Goal: Task Accomplishment & Management: Manage account settings

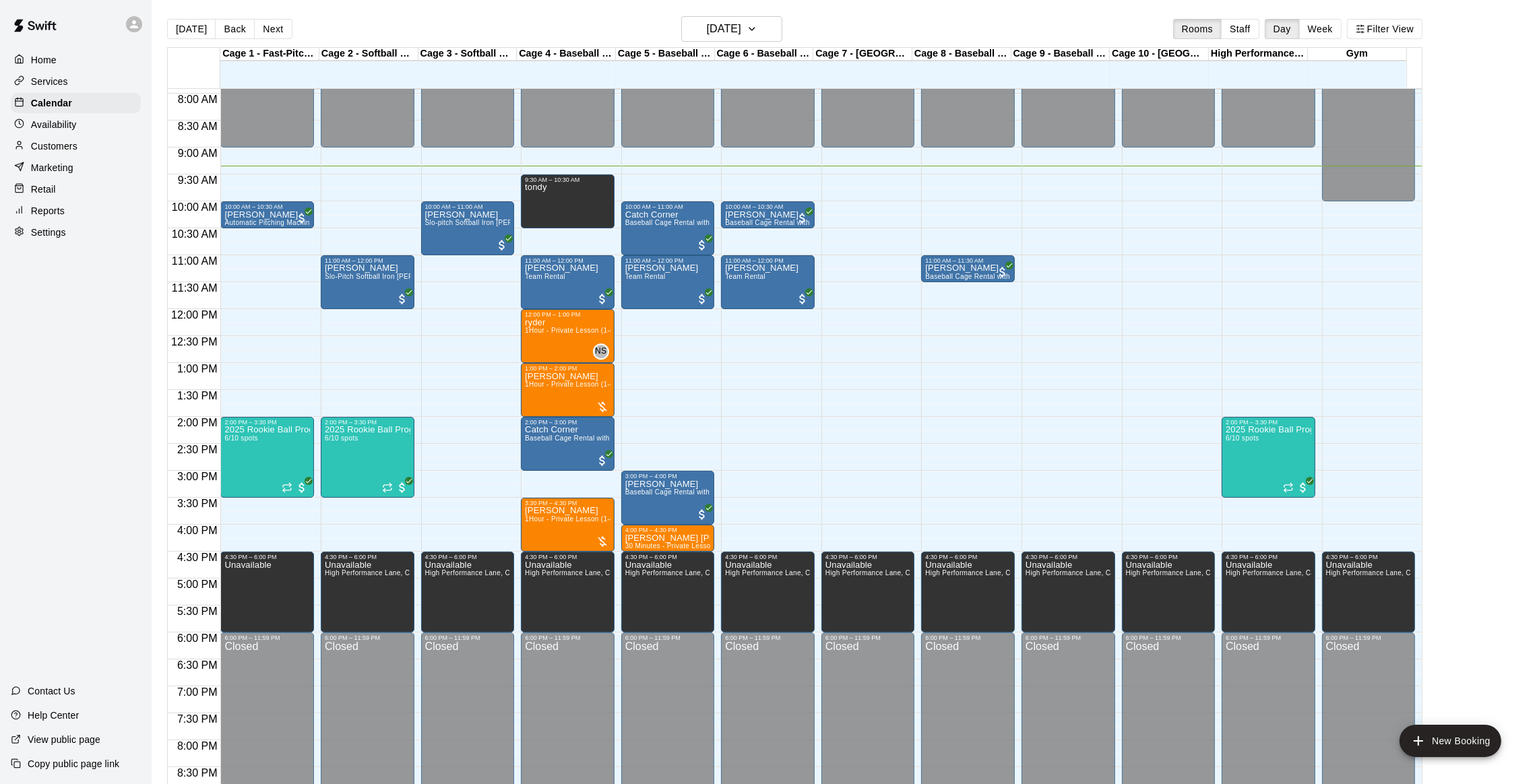
scroll to position [428, 0]
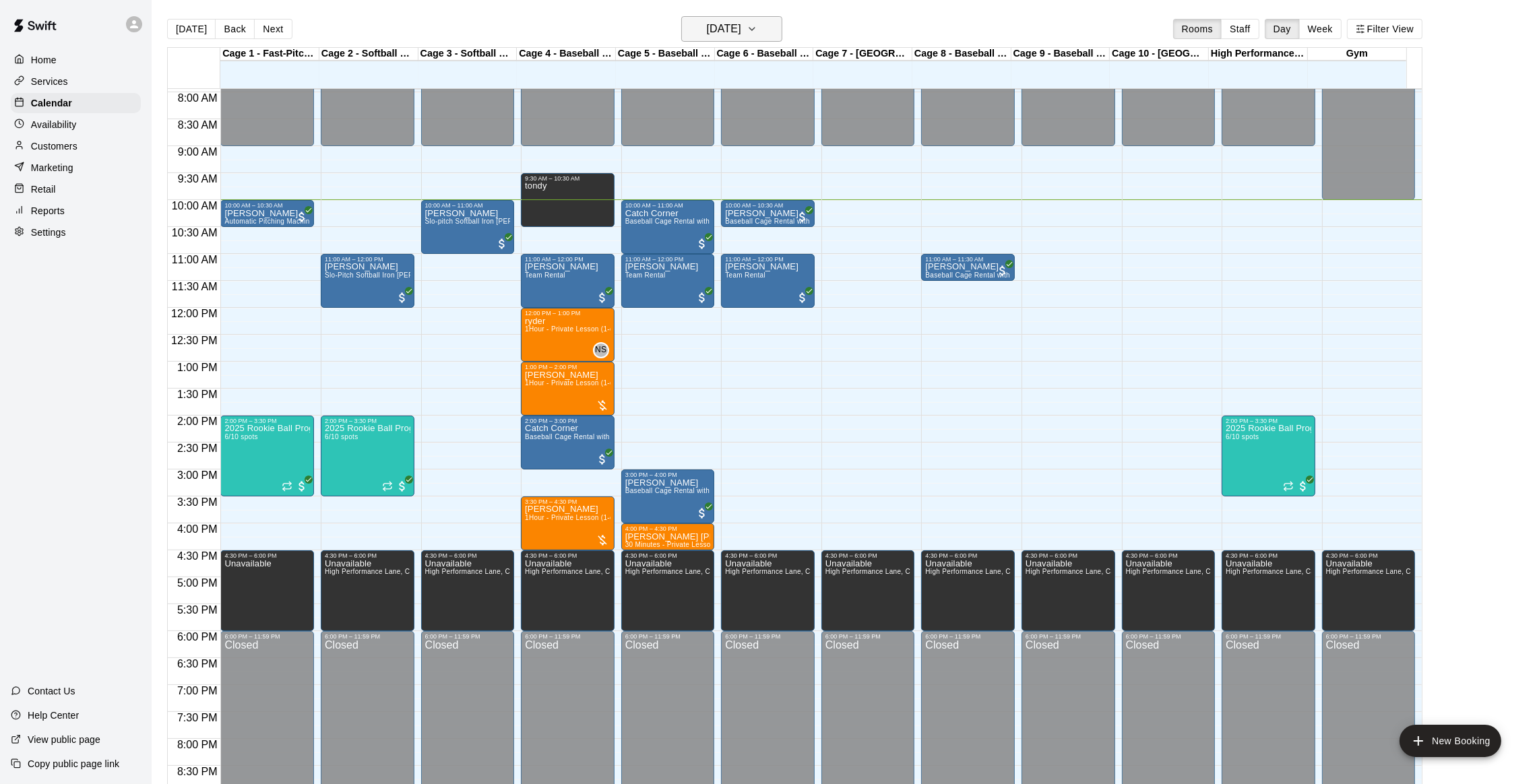
click at [708, 31] on h6 "[DATE]" at bounding box center [724, 29] width 35 height 19
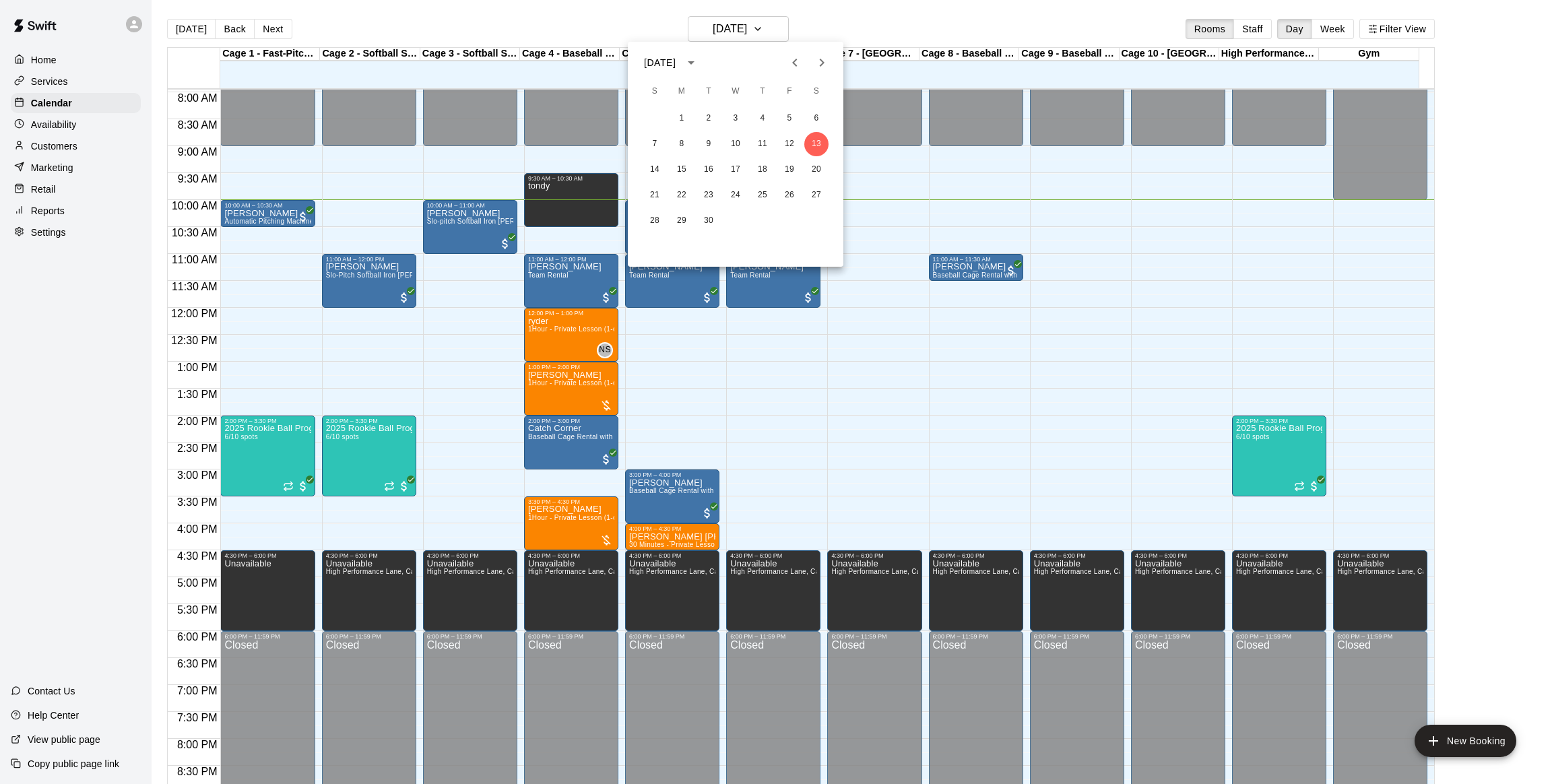
click at [641, 162] on div "14 15 16 17 18 19 20" at bounding box center [735, 170] width 215 height 24
click at [650, 166] on button "14" at bounding box center [655, 170] width 25 height 24
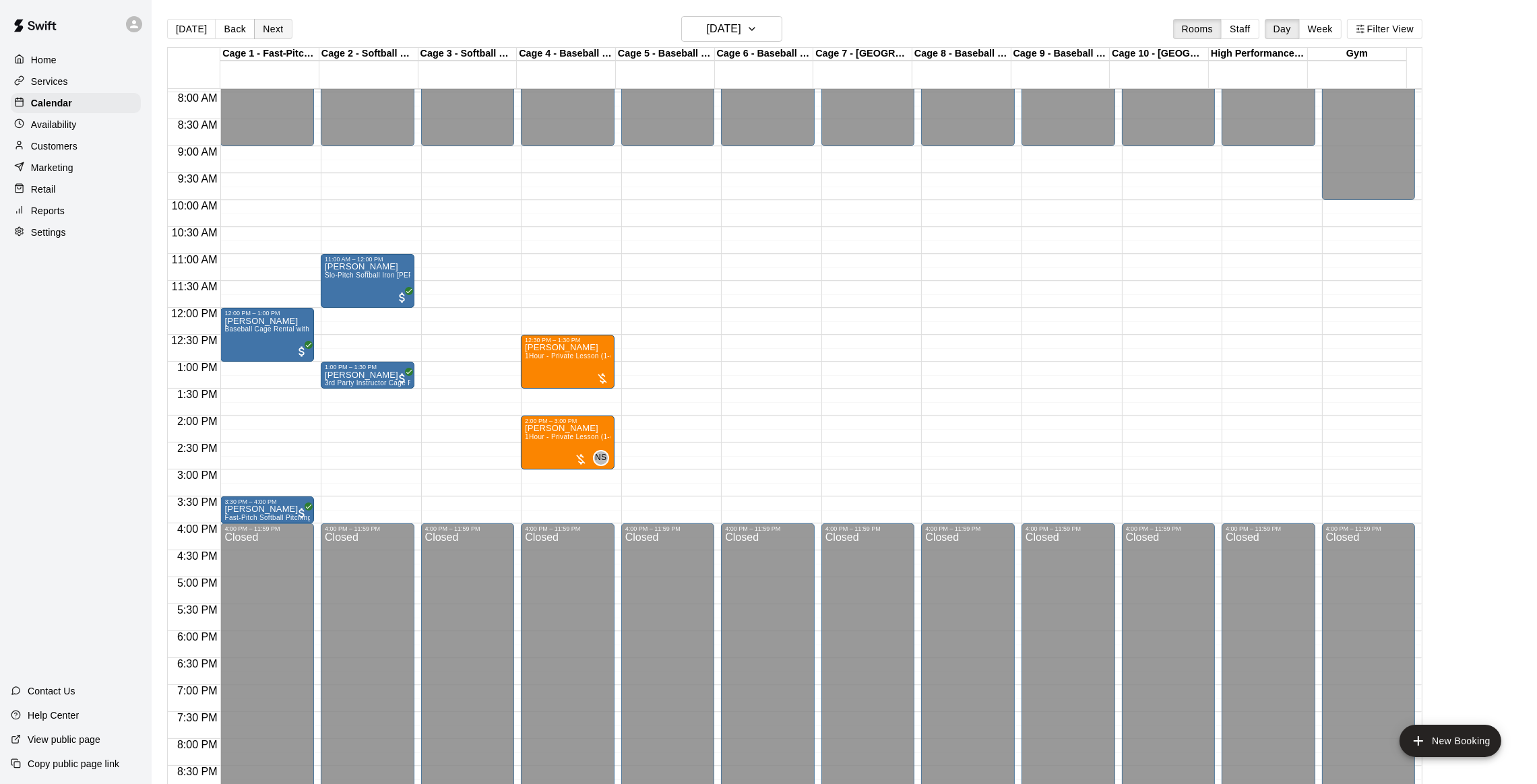
click at [268, 22] on button "Next" at bounding box center [273, 29] width 38 height 20
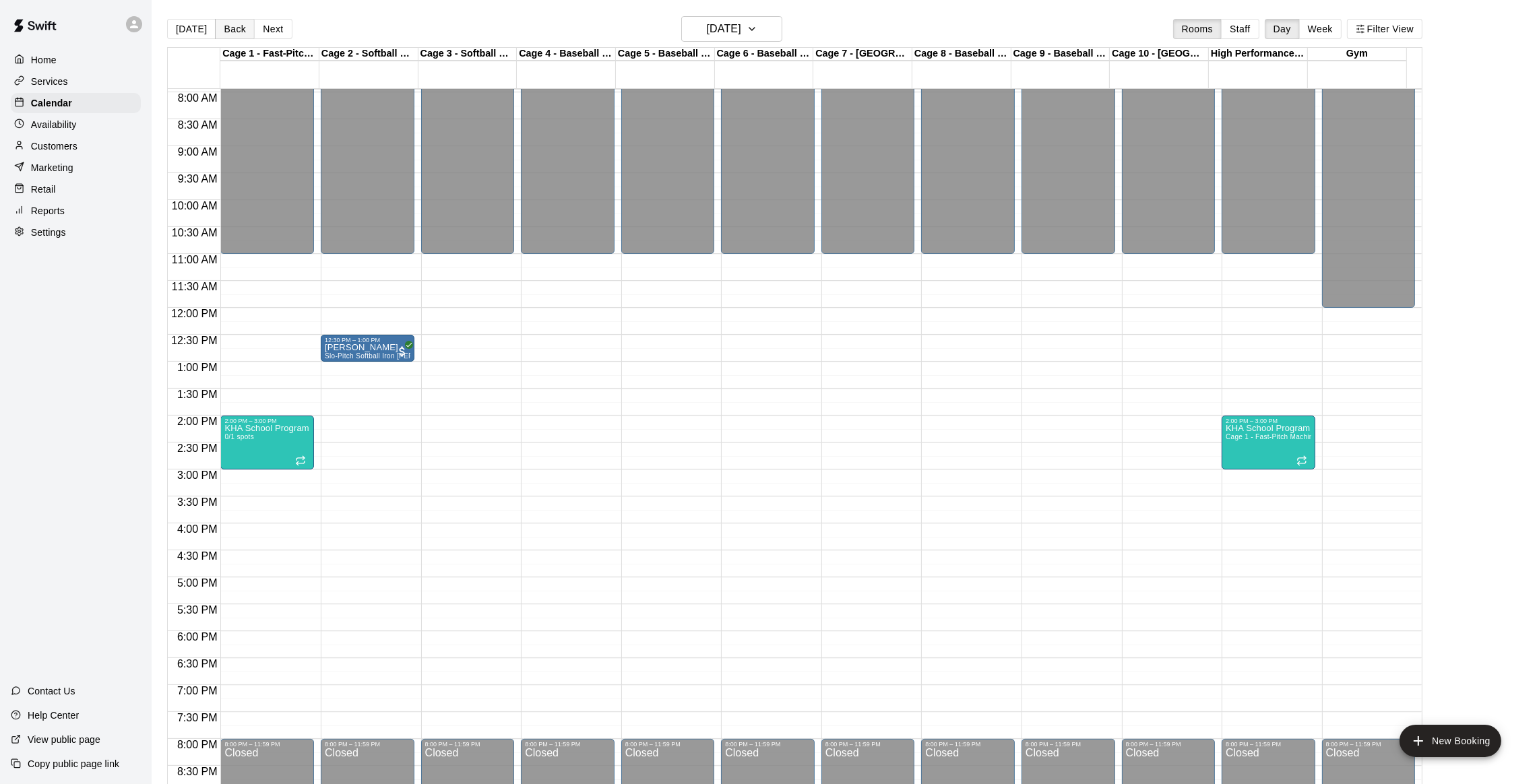
click at [225, 28] on button "Back" at bounding box center [234, 29] width 40 height 20
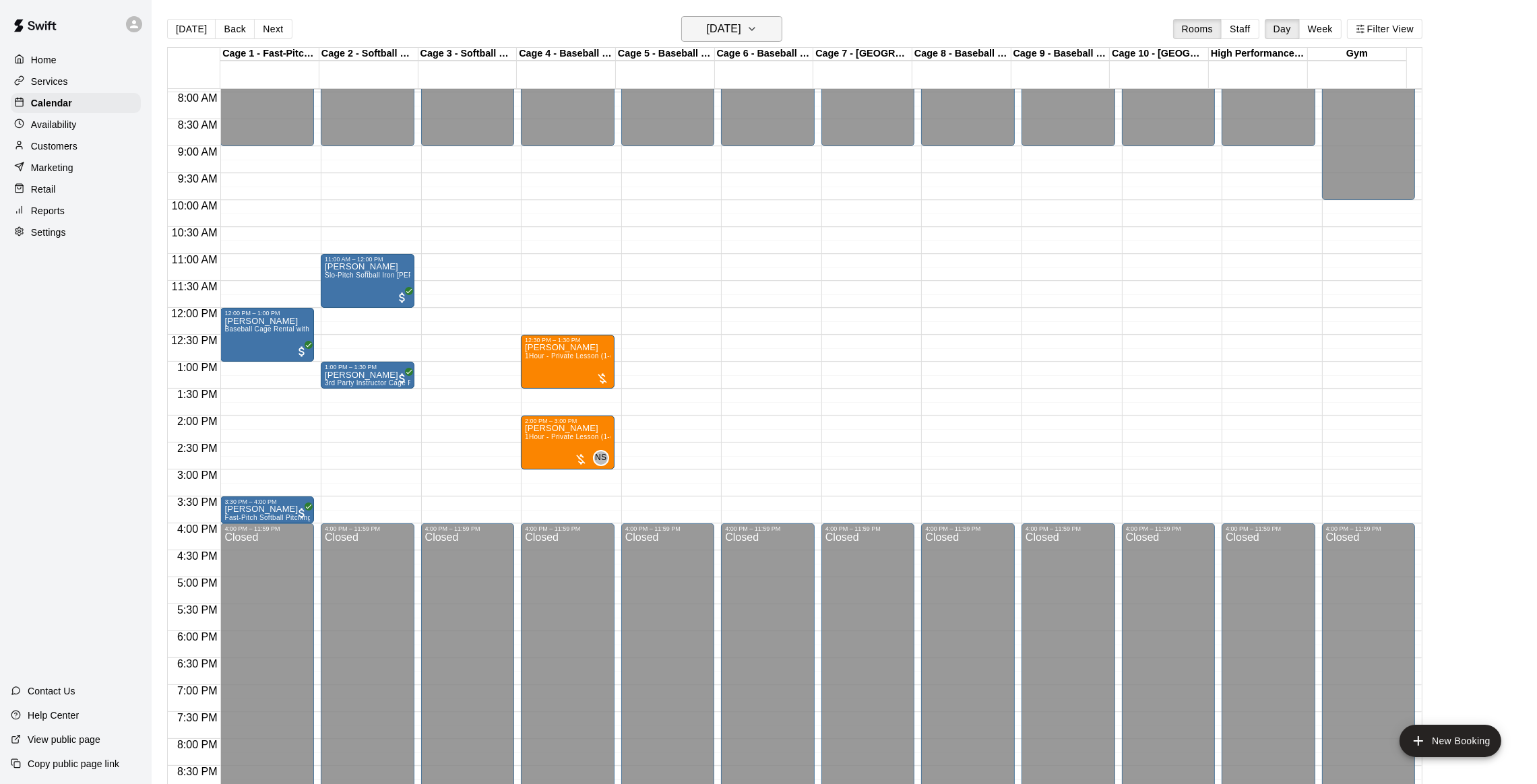
click at [741, 26] on h6 "[DATE]" at bounding box center [724, 29] width 35 height 19
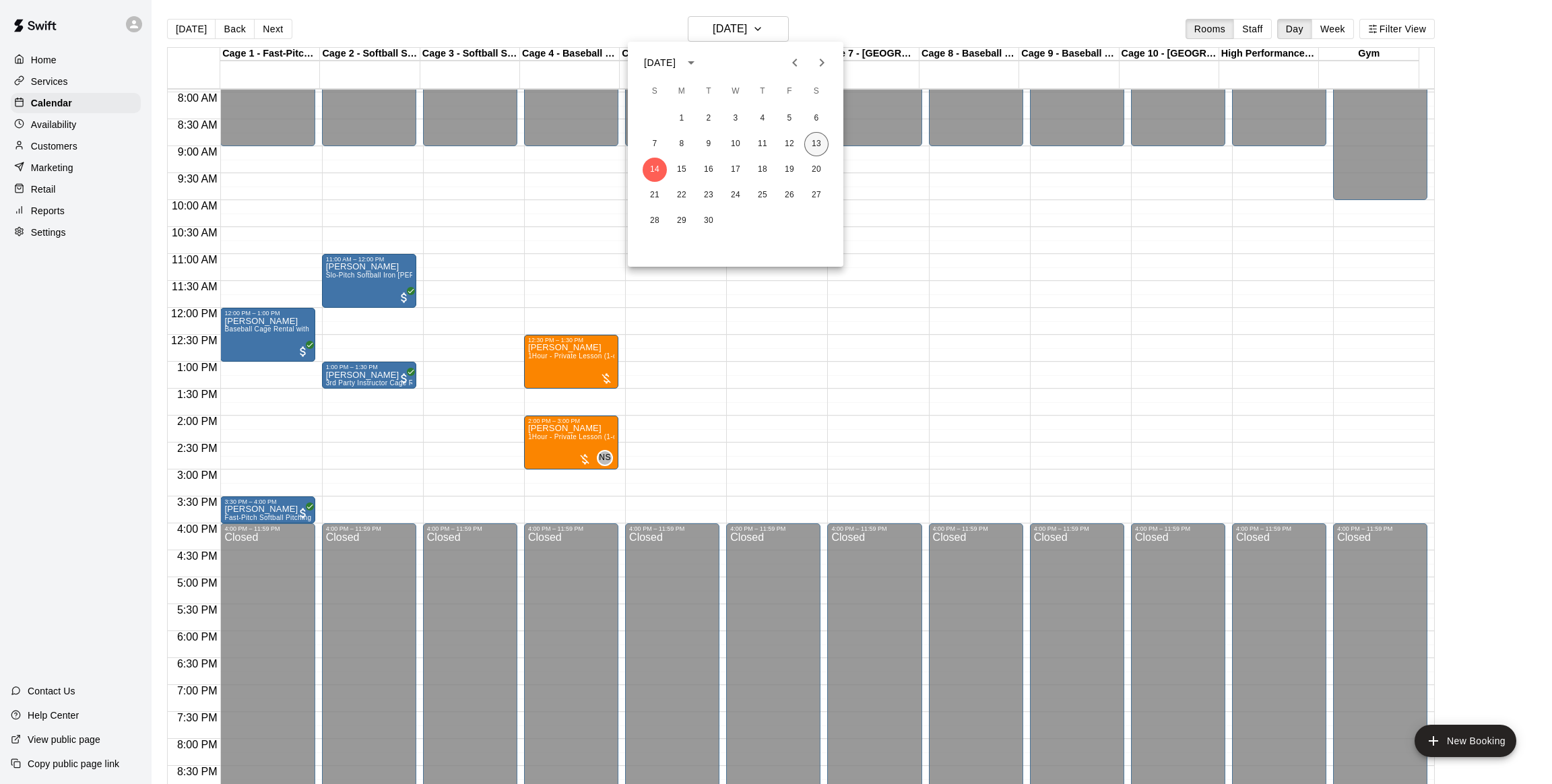
click at [815, 142] on button "13" at bounding box center [816, 144] width 25 height 24
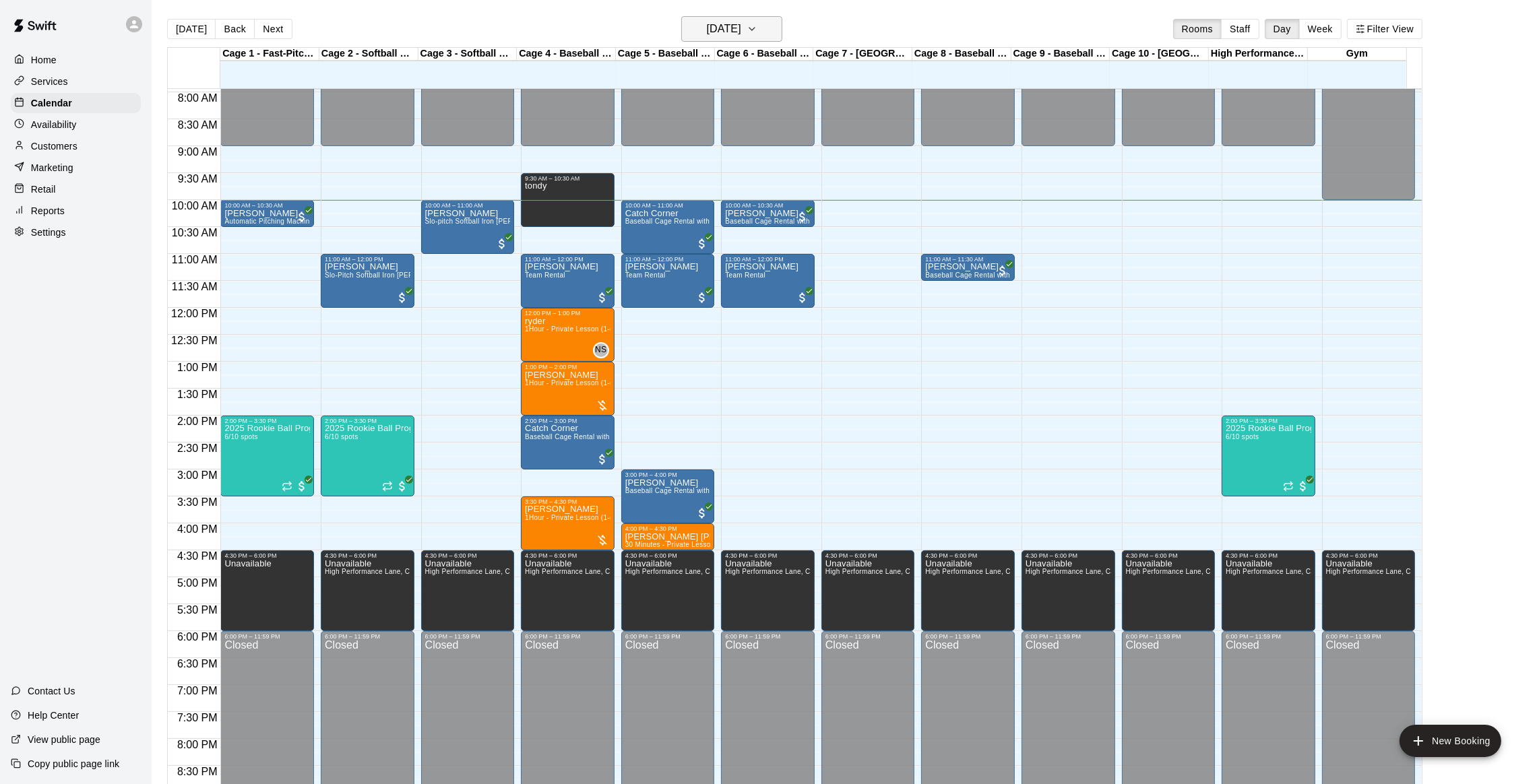
click at [738, 28] on h6 "[DATE]" at bounding box center [724, 29] width 35 height 19
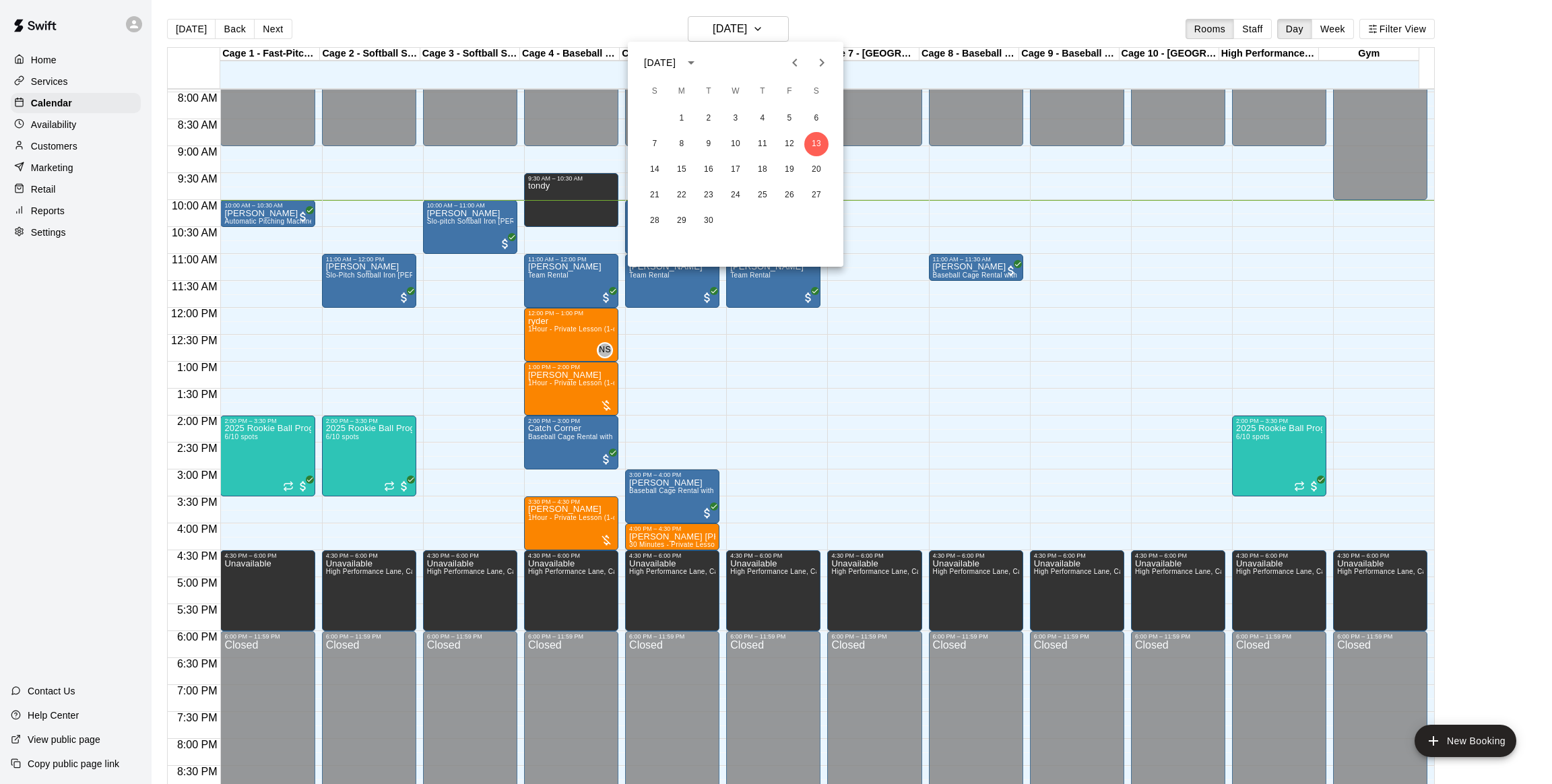
click at [536, 30] on div at bounding box center [776, 392] width 1552 height 784
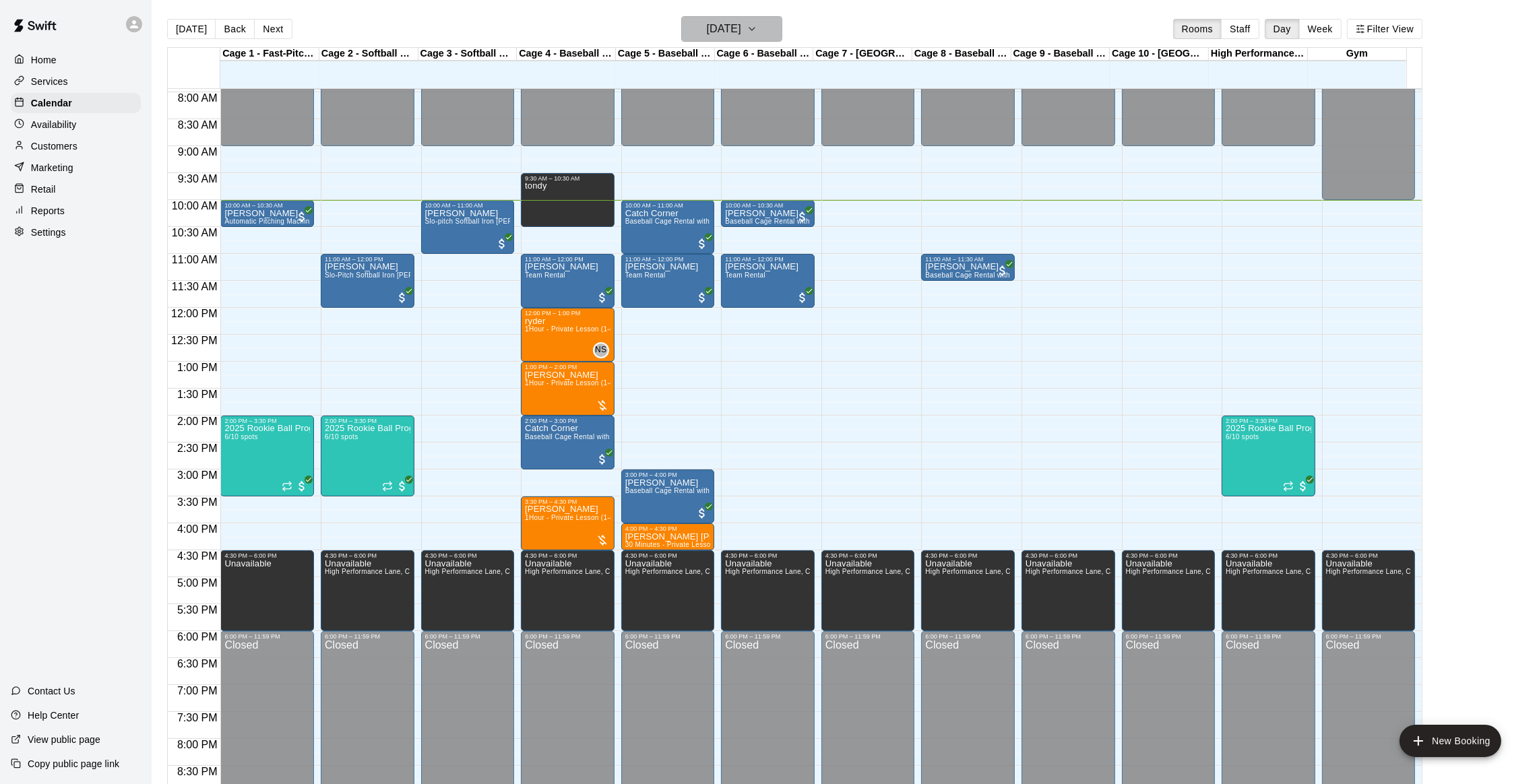
click at [741, 26] on h6 "[DATE]" at bounding box center [724, 29] width 35 height 19
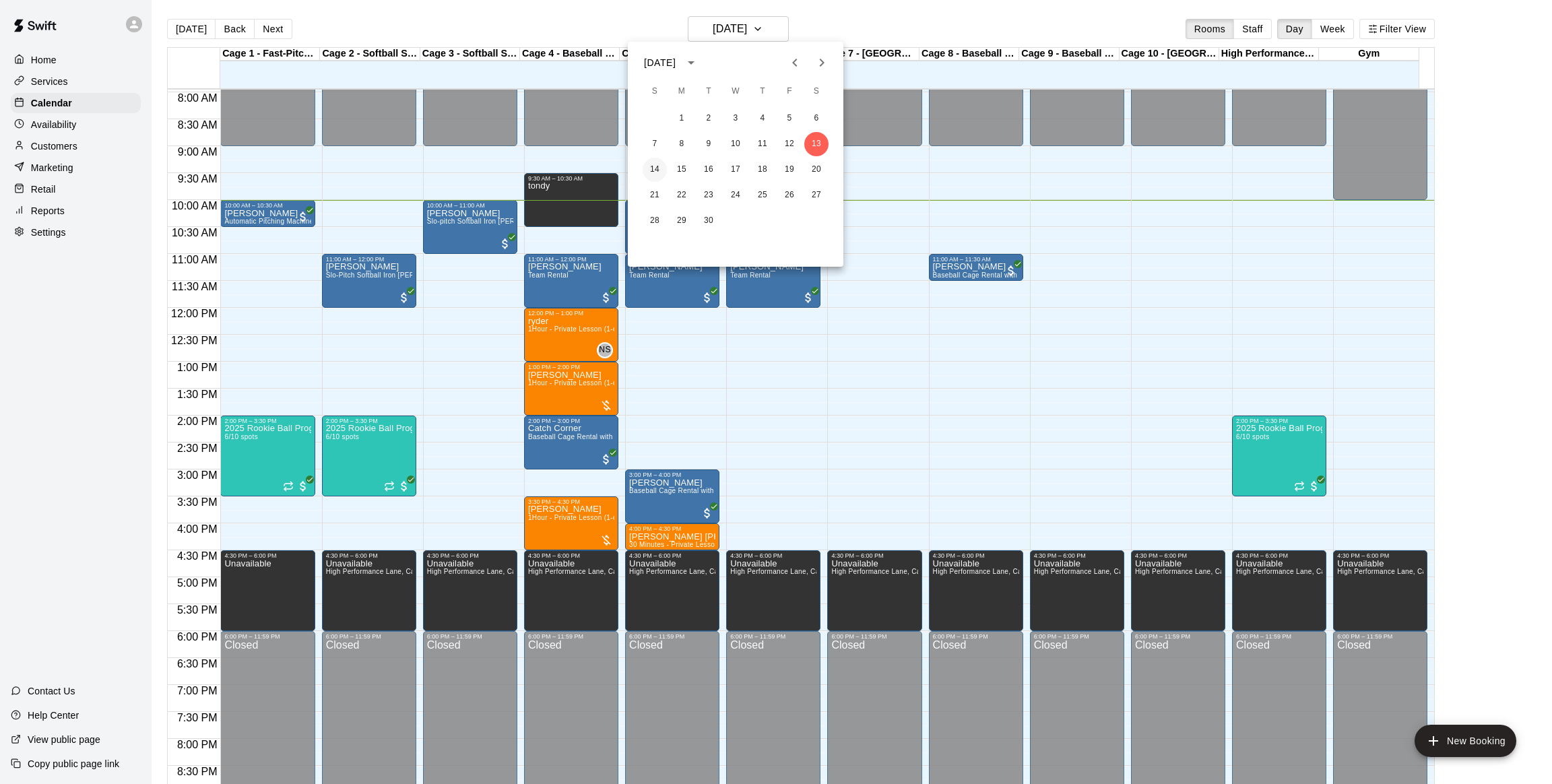
click at [656, 168] on button "14" at bounding box center [655, 170] width 25 height 24
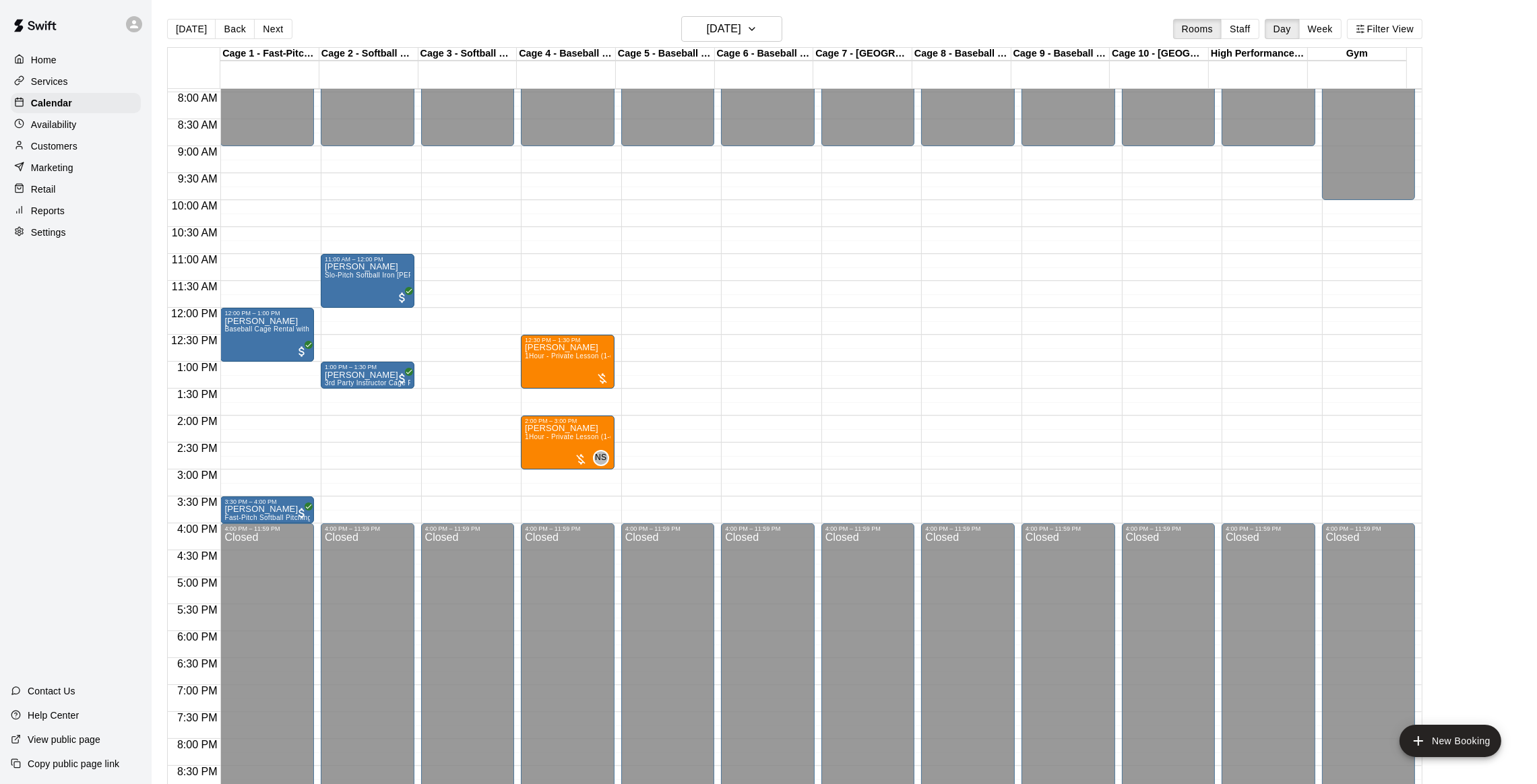
click at [726, 41] on div "Today Back Next Sunday Sep 14 Rooms Staff Day Week Filter View" at bounding box center [795, 31] width 1256 height 31
click at [726, 35] on h6 "[DATE]" at bounding box center [724, 29] width 35 height 19
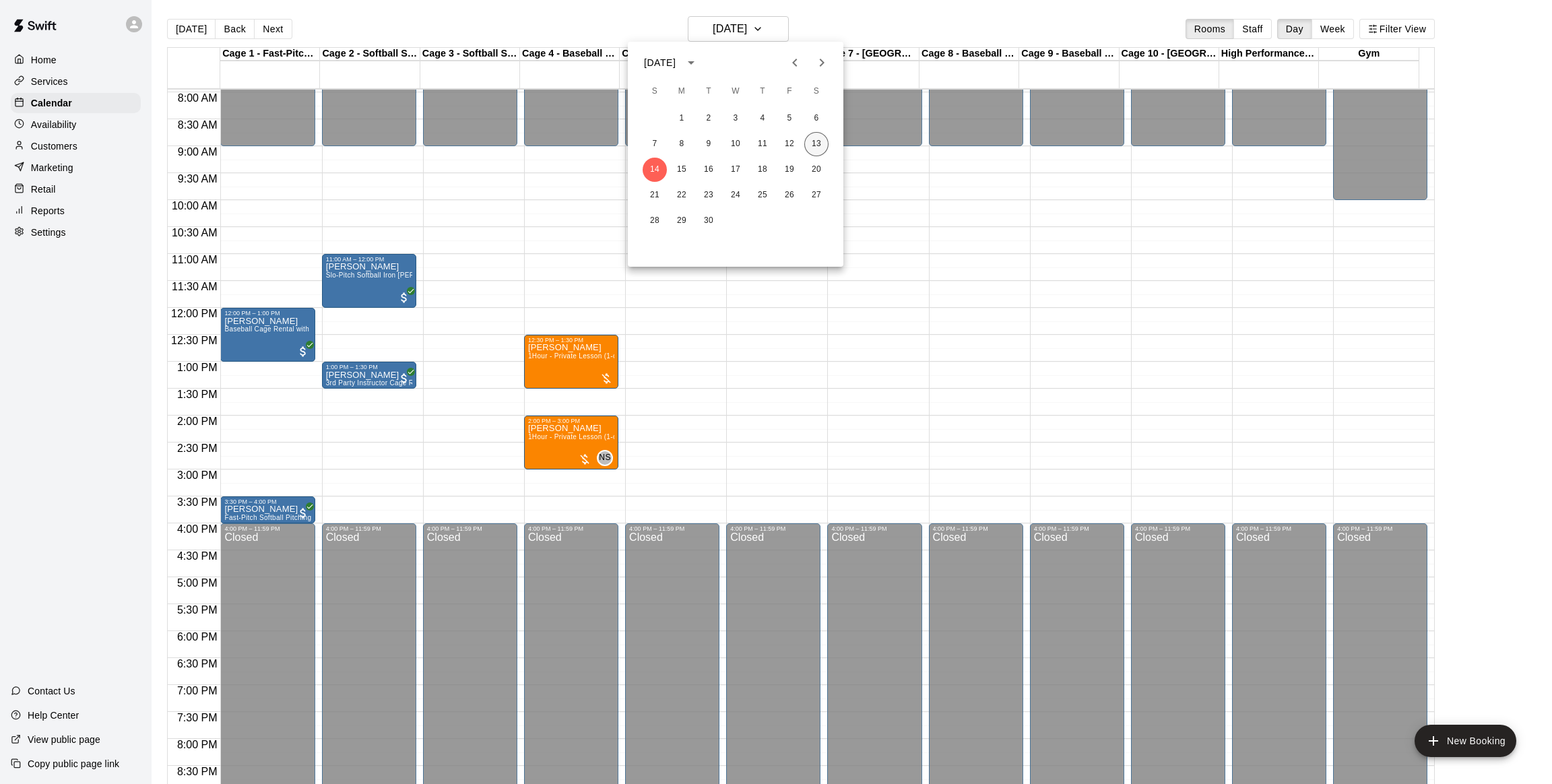
click at [814, 141] on button "13" at bounding box center [816, 144] width 25 height 24
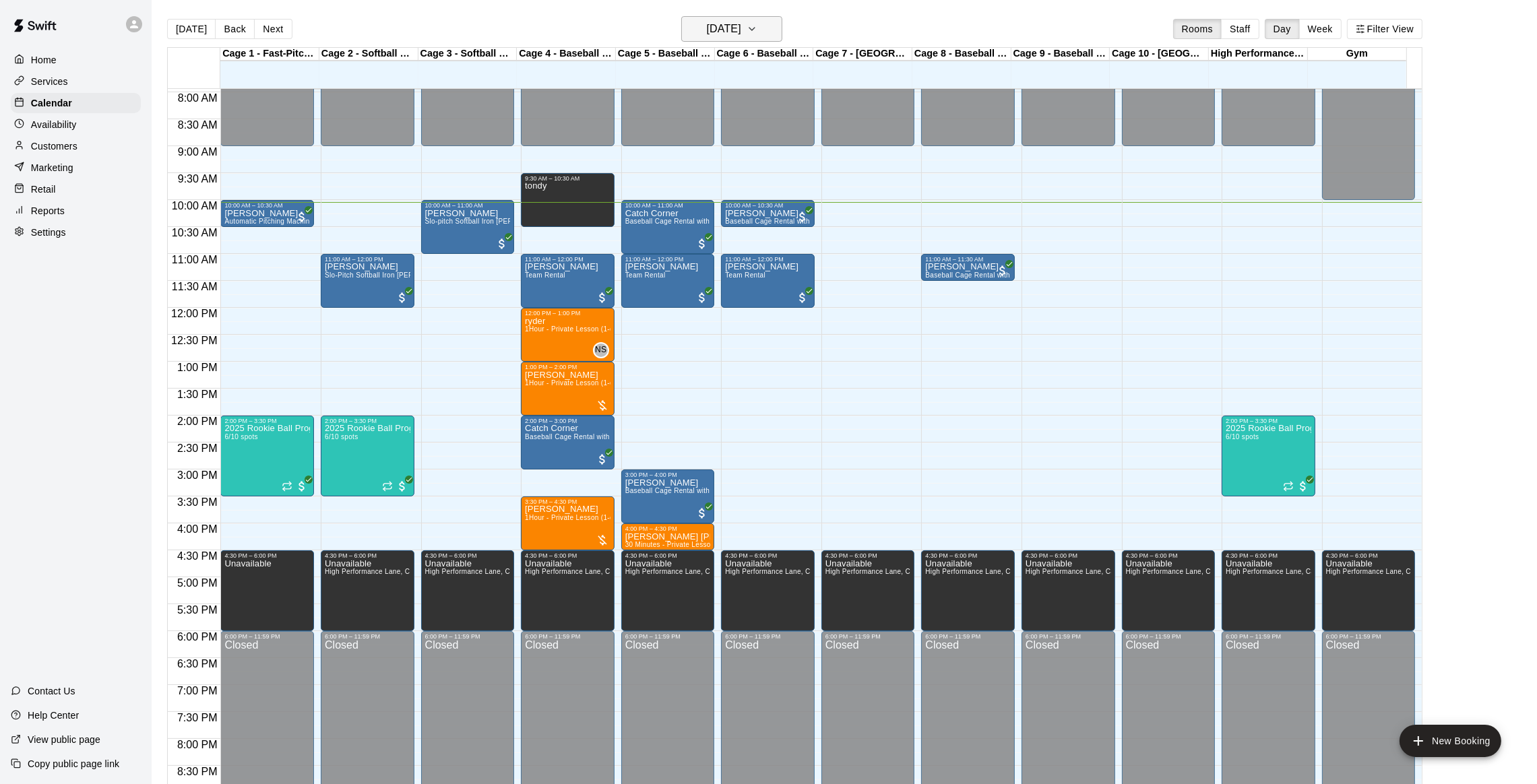
click at [725, 28] on h6 "[DATE]" at bounding box center [724, 29] width 35 height 19
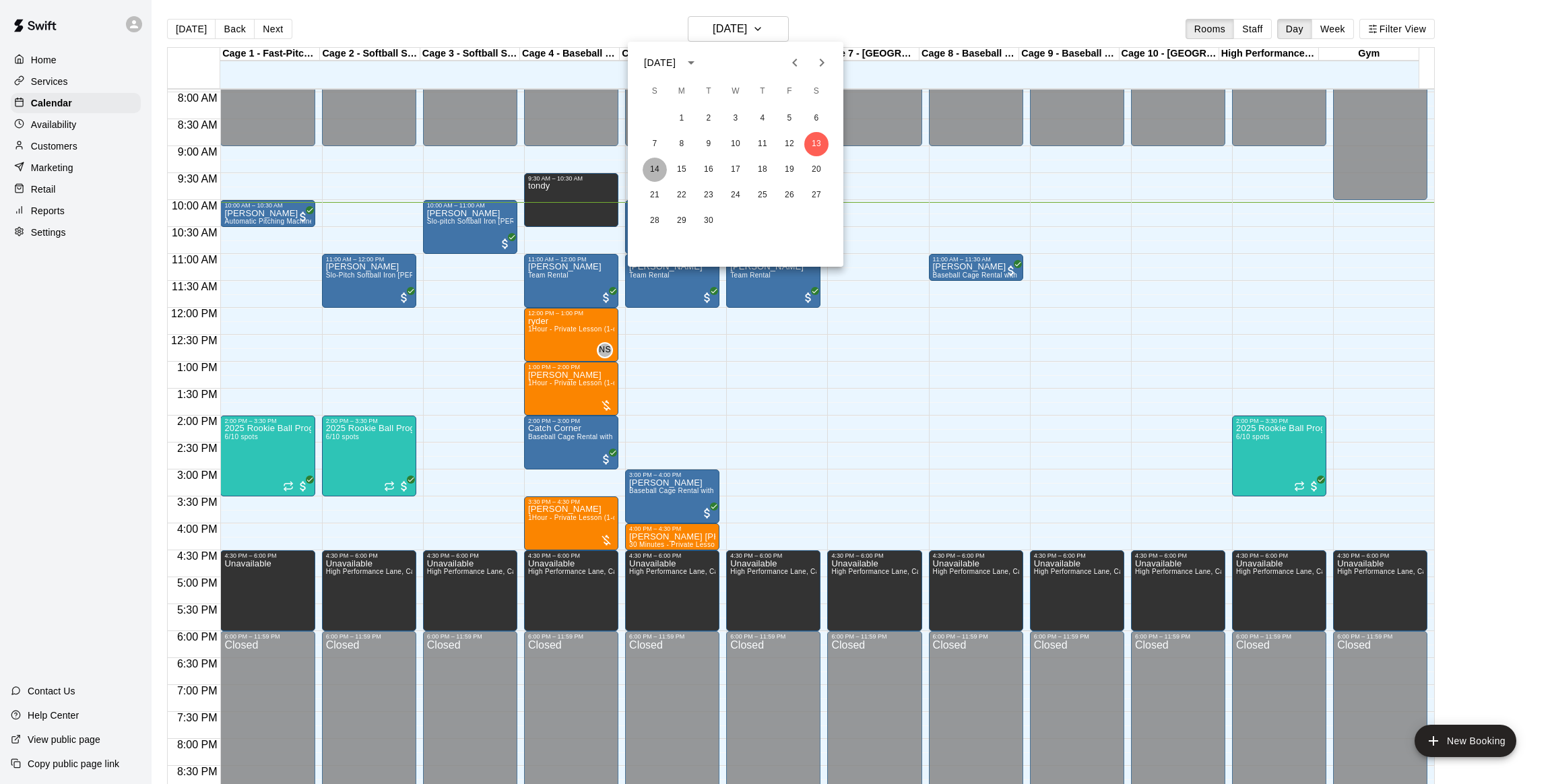
click at [656, 172] on button "14" at bounding box center [655, 170] width 25 height 24
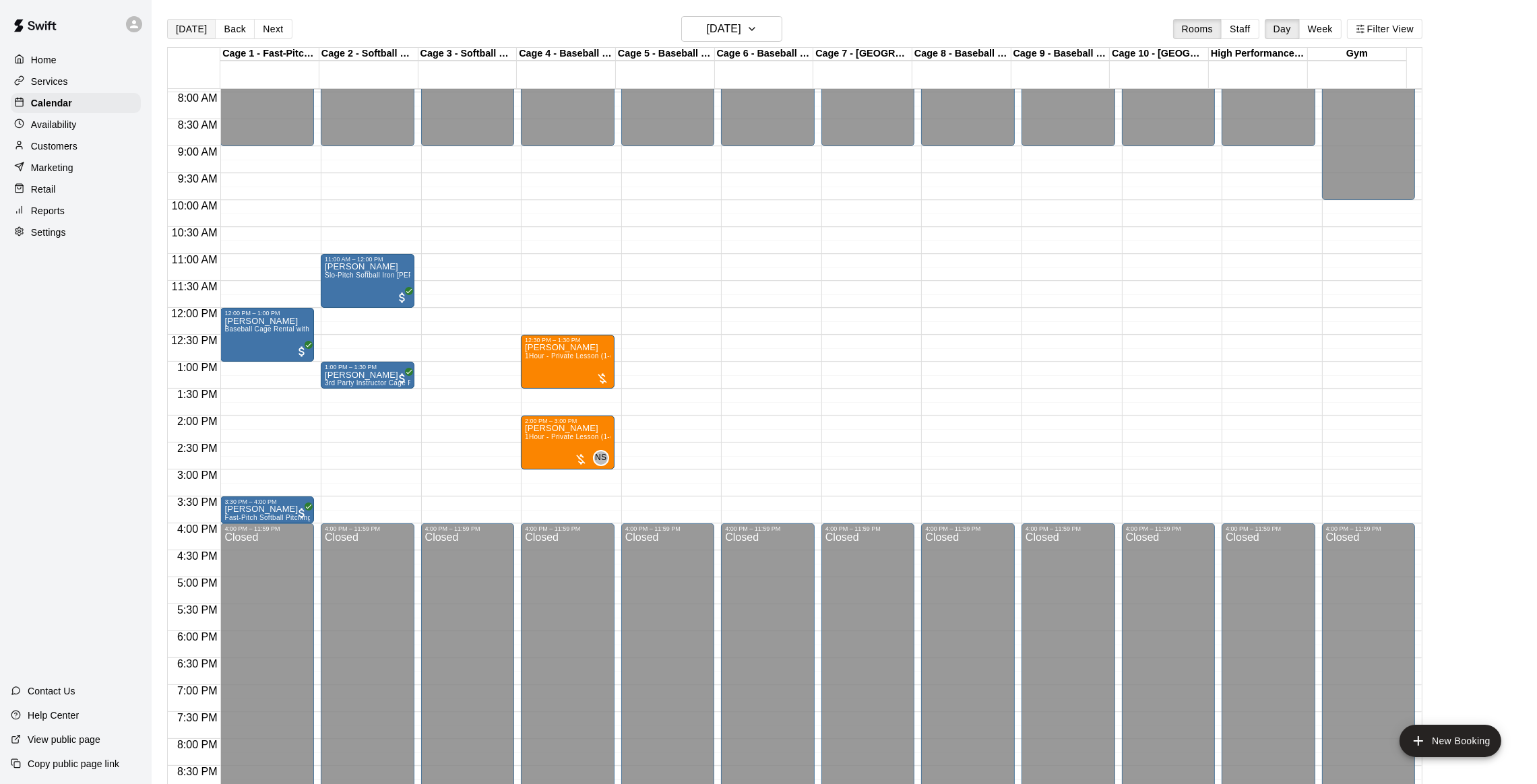
click at [196, 31] on button "[DATE]" at bounding box center [191, 29] width 48 height 20
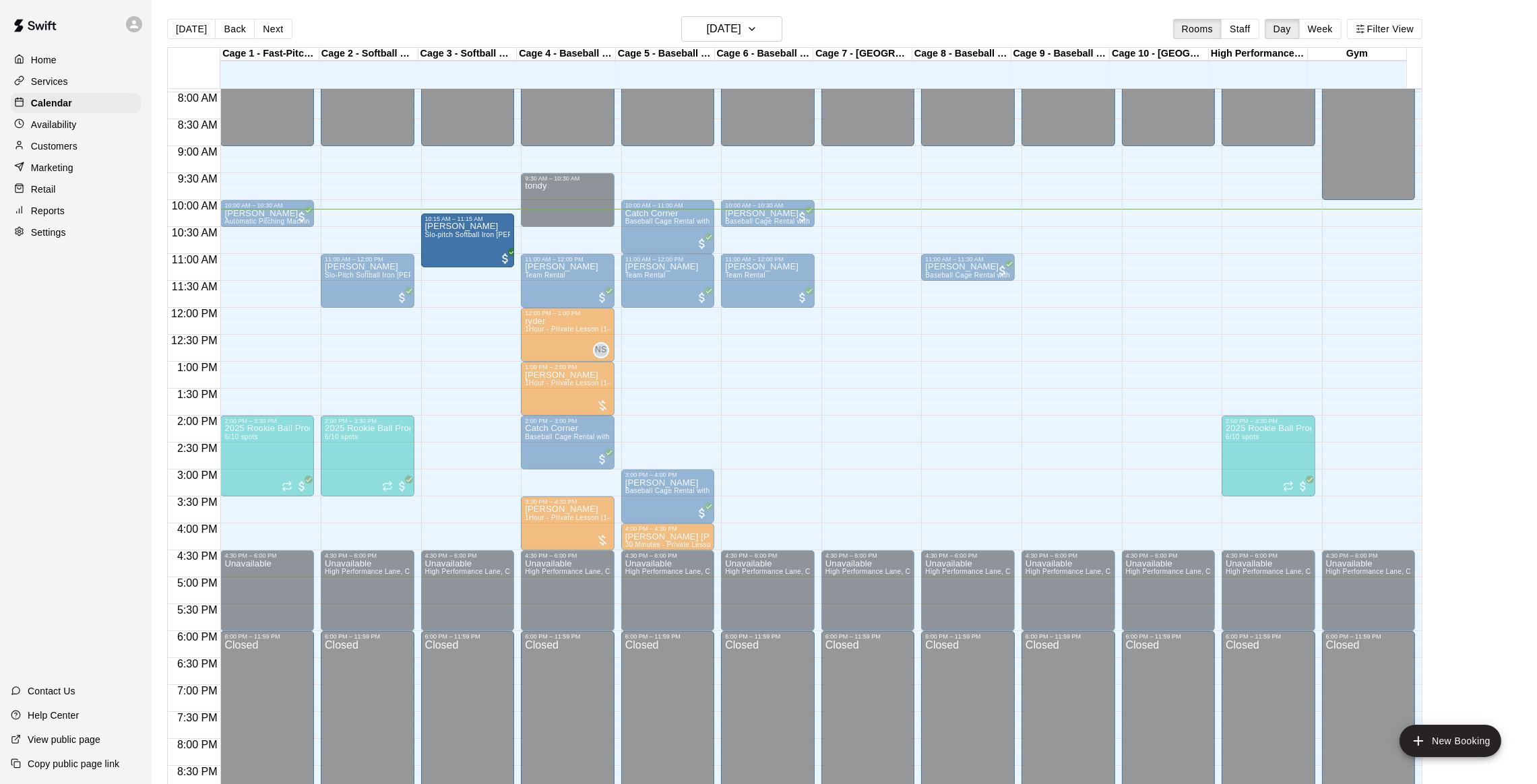
drag, startPoint x: 466, startPoint y: 220, endPoint x: 467, endPoint y: 236, distance: 16.0
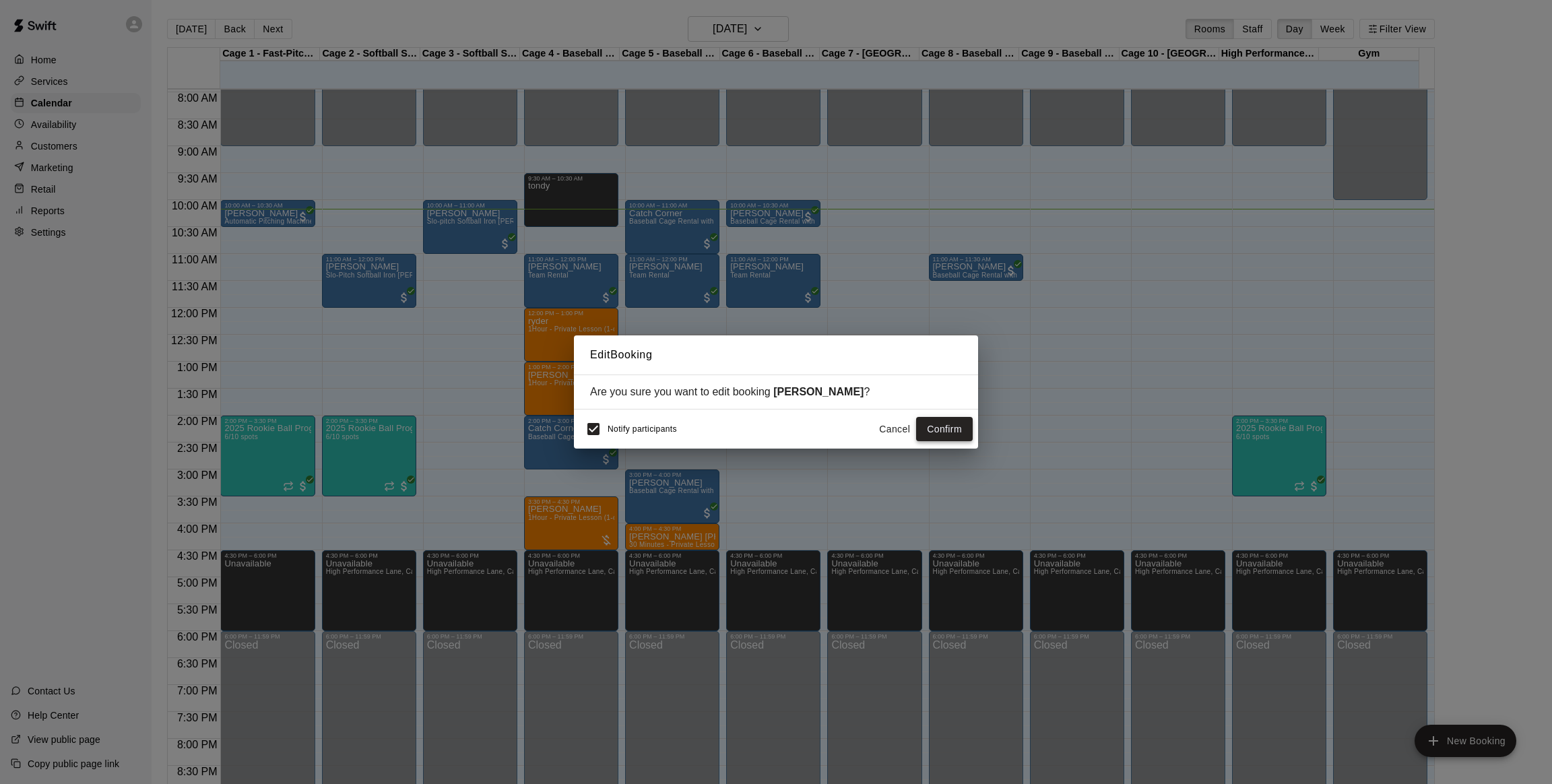
click at [960, 432] on button "Confirm" at bounding box center [945, 430] width 57 height 25
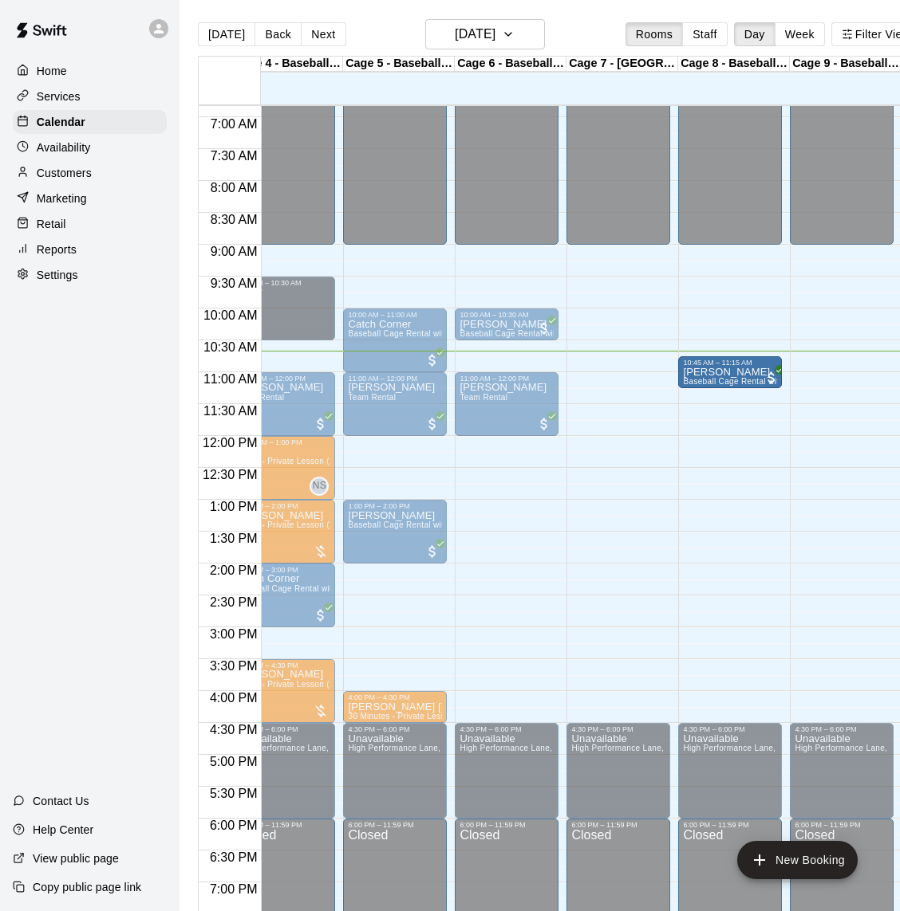
drag, startPoint x: 701, startPoint y: 393, endPoint x: 685, endPoint y: 384, distance: 18.2
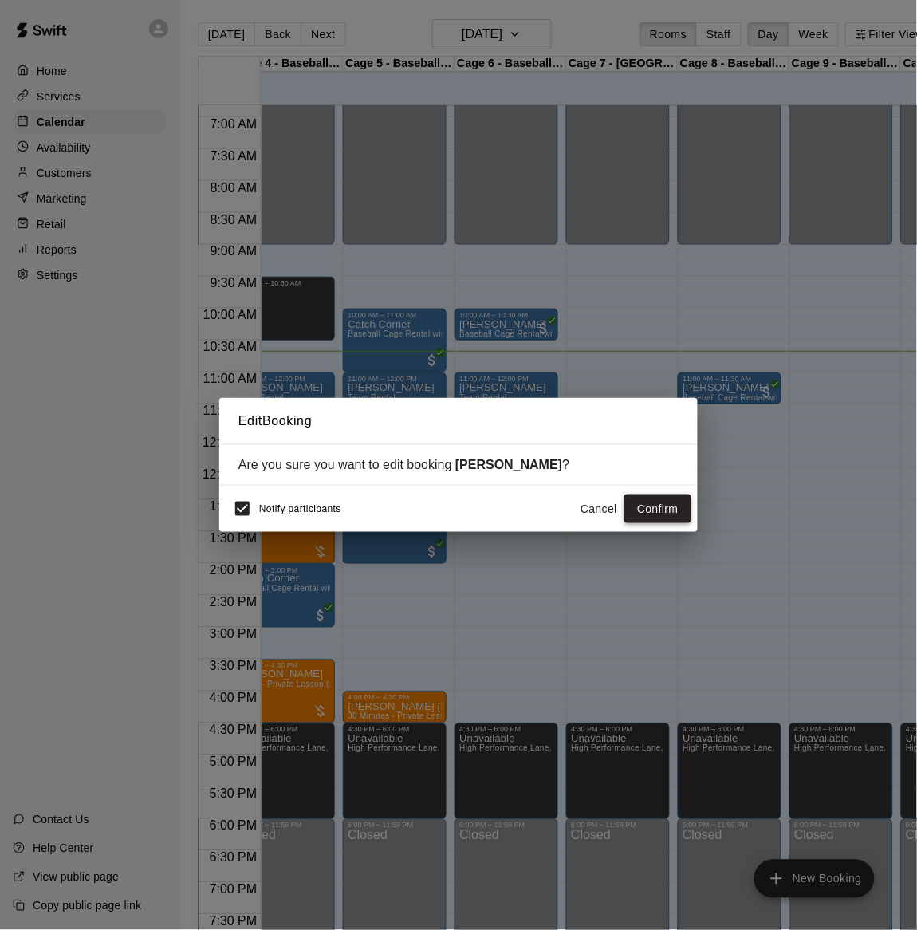
click at [666, 504] on button "Confirm" at bounding box center [657, 509] width 67 height 30
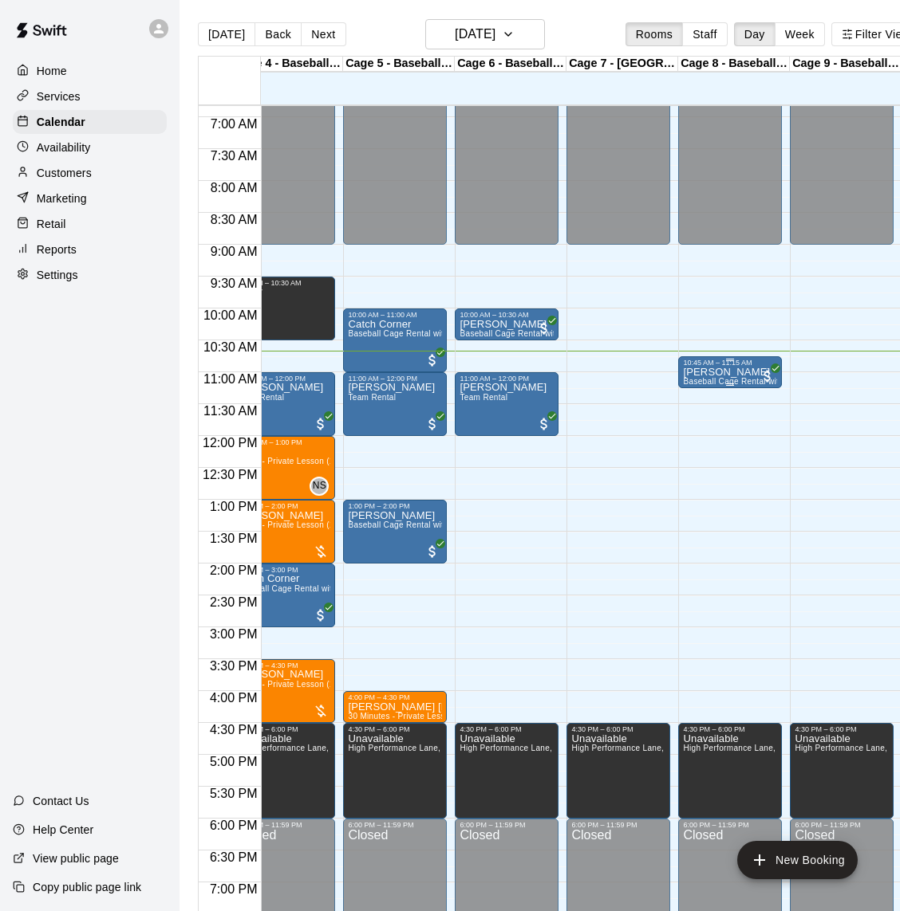
click at [734, 372] on p "[PERSON_NAME]" at bounding box center [730, 372] width 94 height 0
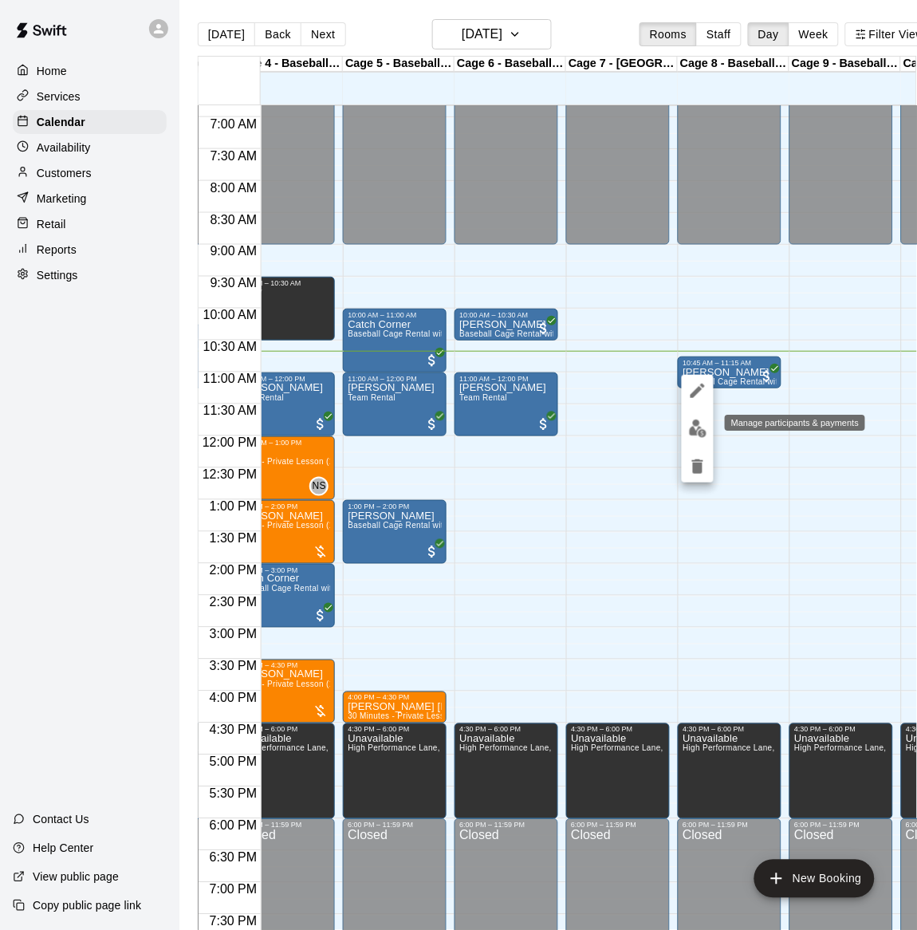
click at [691, 435] on img "edit" at bounding box center [698, 428] width 18 height 18
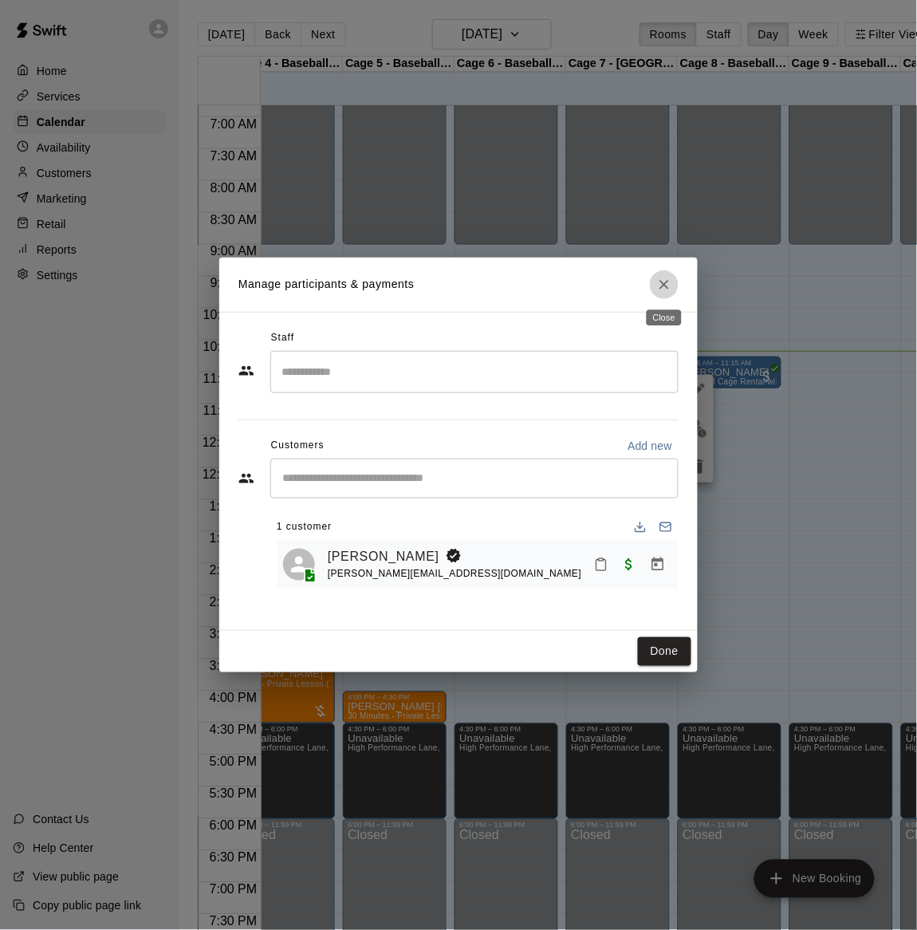
click at [671, 278] on icon "Close" at bounding box center [664, 285] width 16 height 16
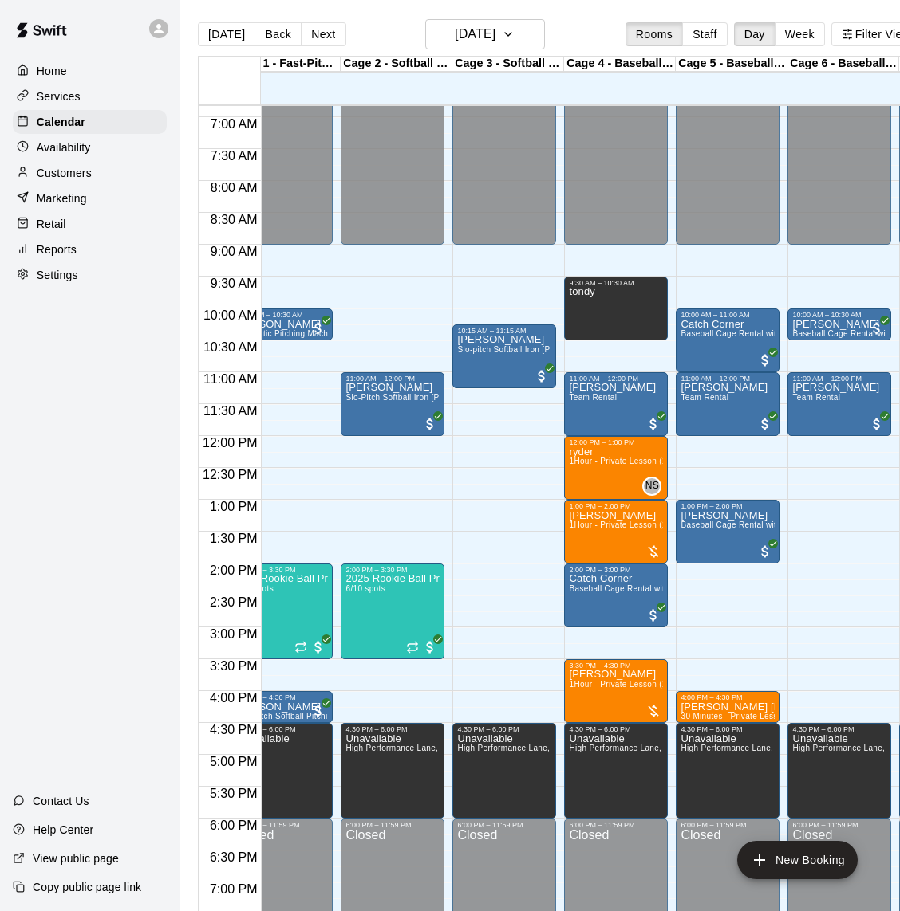
scroll to position [0, 34]
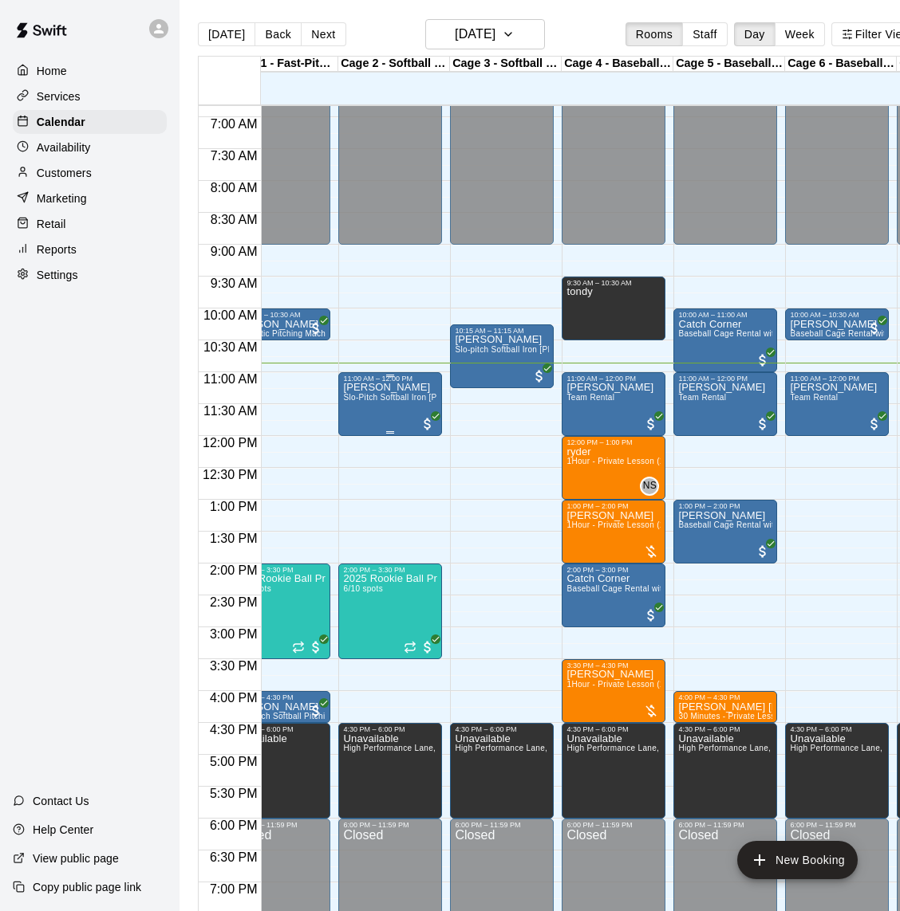
click at [368, 401] on span "Slo-Pitch Softball Iron [PERSON_NAME] Machine - Cage 2 (4 People Maximum!)" at bounding box center [496, 397] width 307 height 9
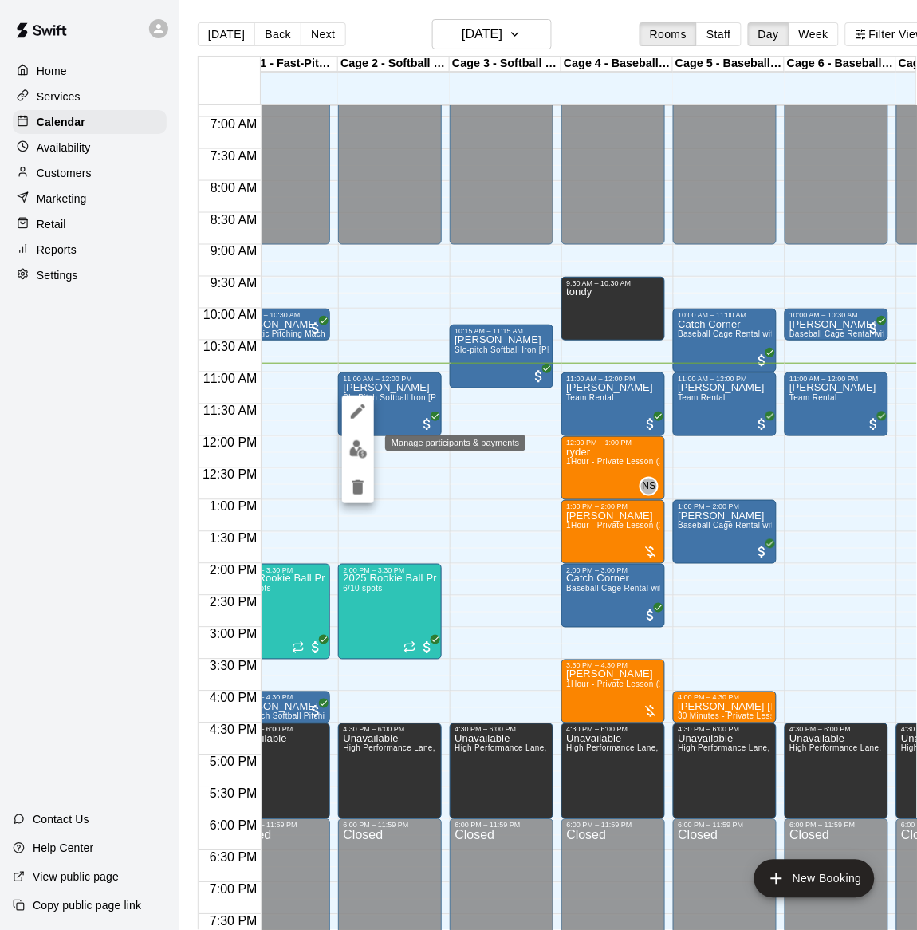
click at [350, 442] on img "edit" at bounding box center [358, 449] width 18 height 18
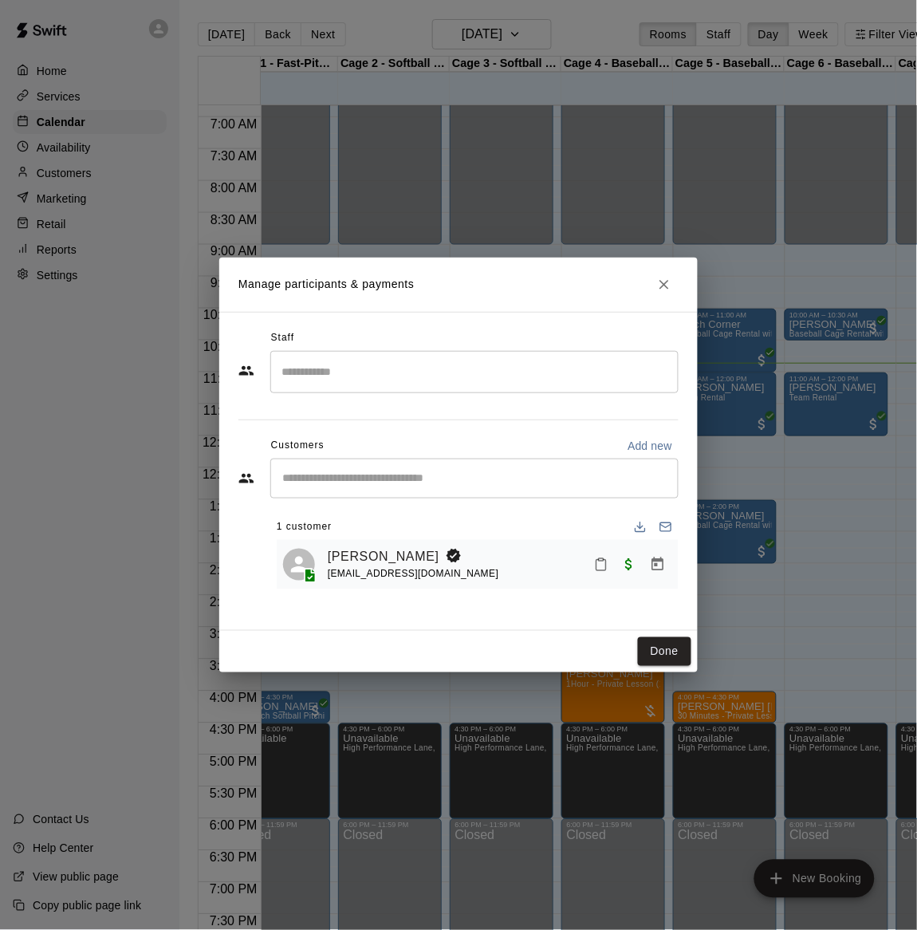
click at [384, 210] on div "Manage participants & payments Staff ​ Customers Add new ​ 1 customer [PERSON_N…" at bounding box center [458, 465] width 917 height 930
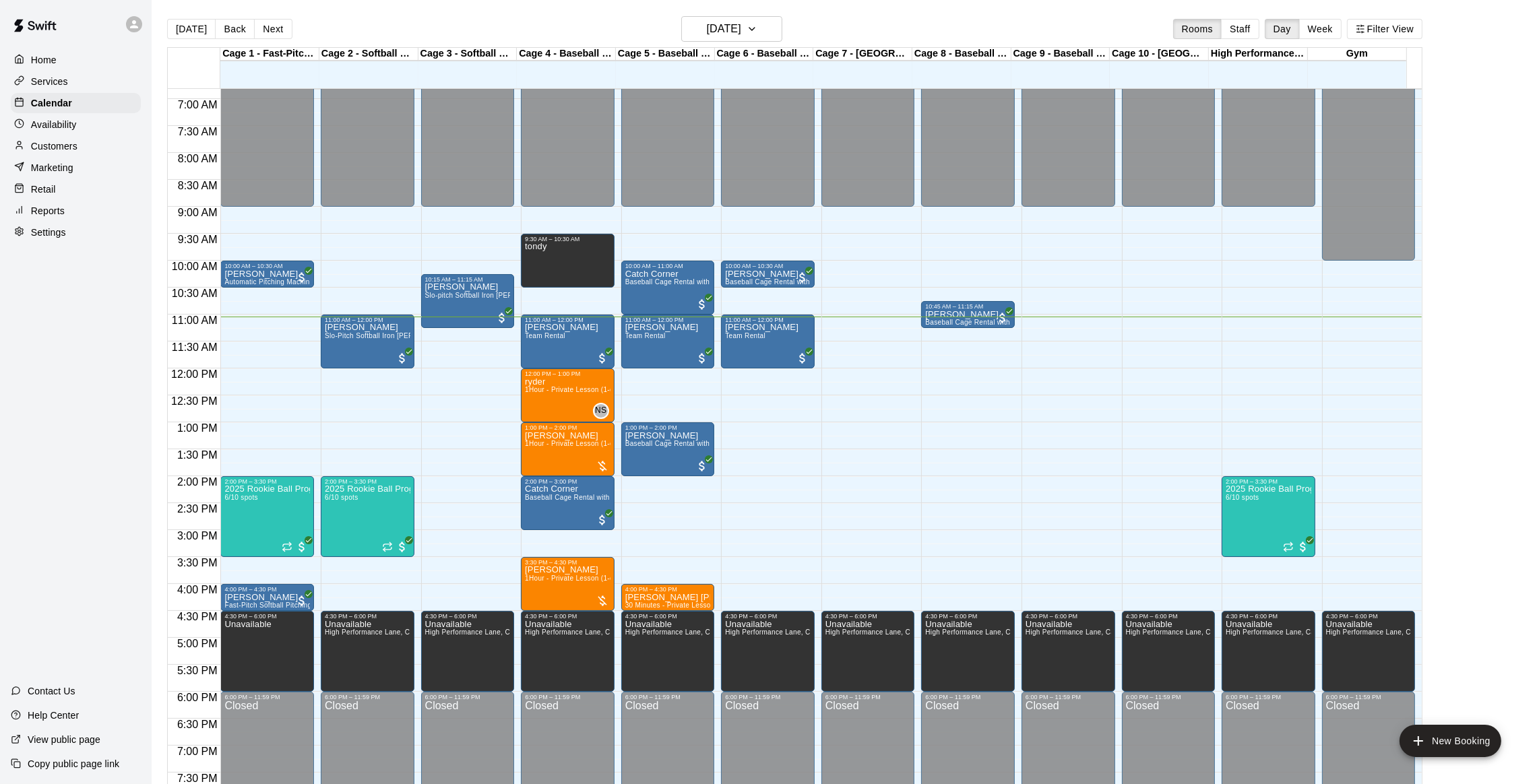
scroll to position [368, 0]
click at [717, 16] on button "[DATE]" at bounding box center [732, 29] width 101 height 25
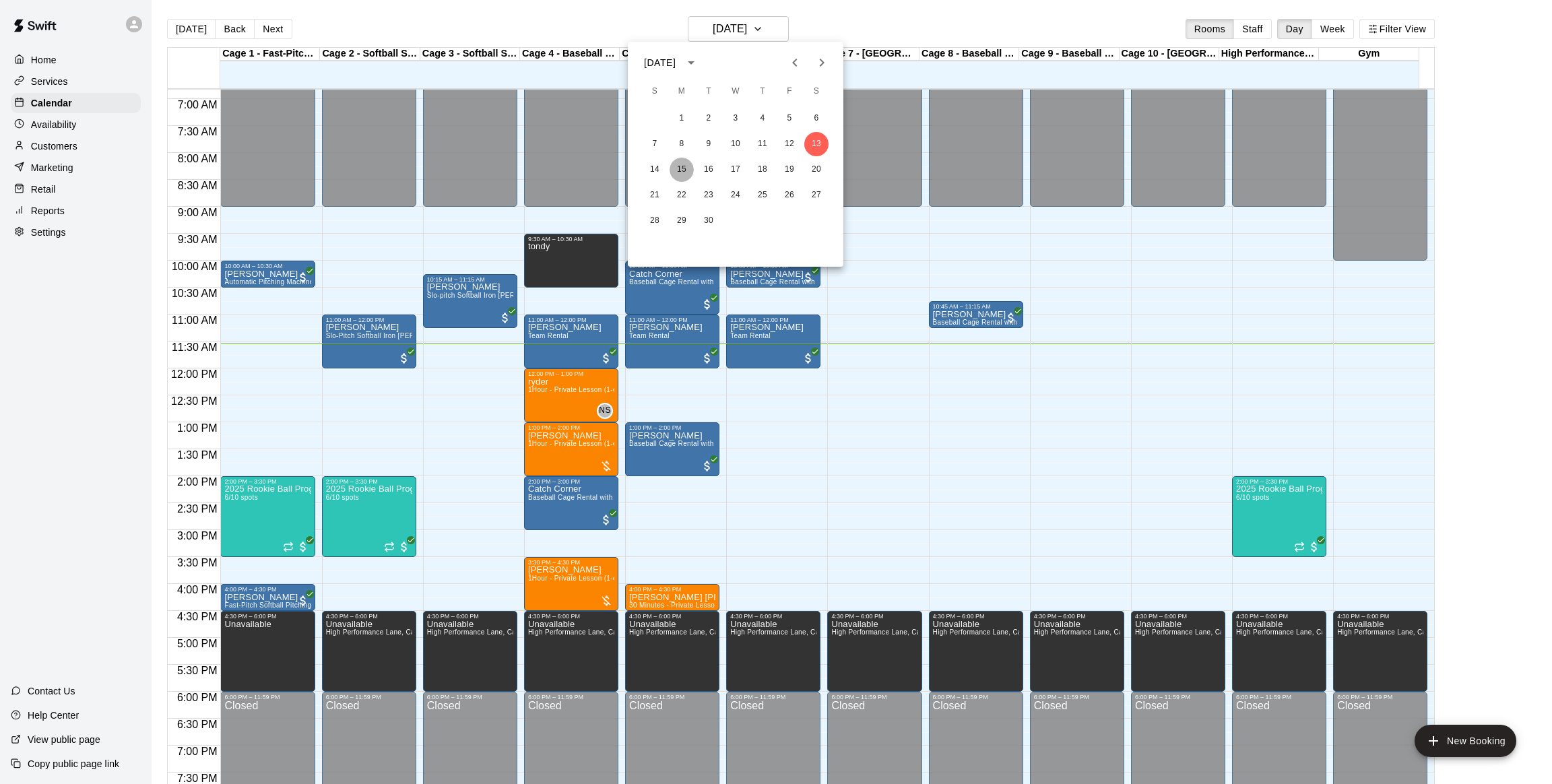
click at [680, 166] on button "15" at bounding box center [682, 170] width 25 height 24
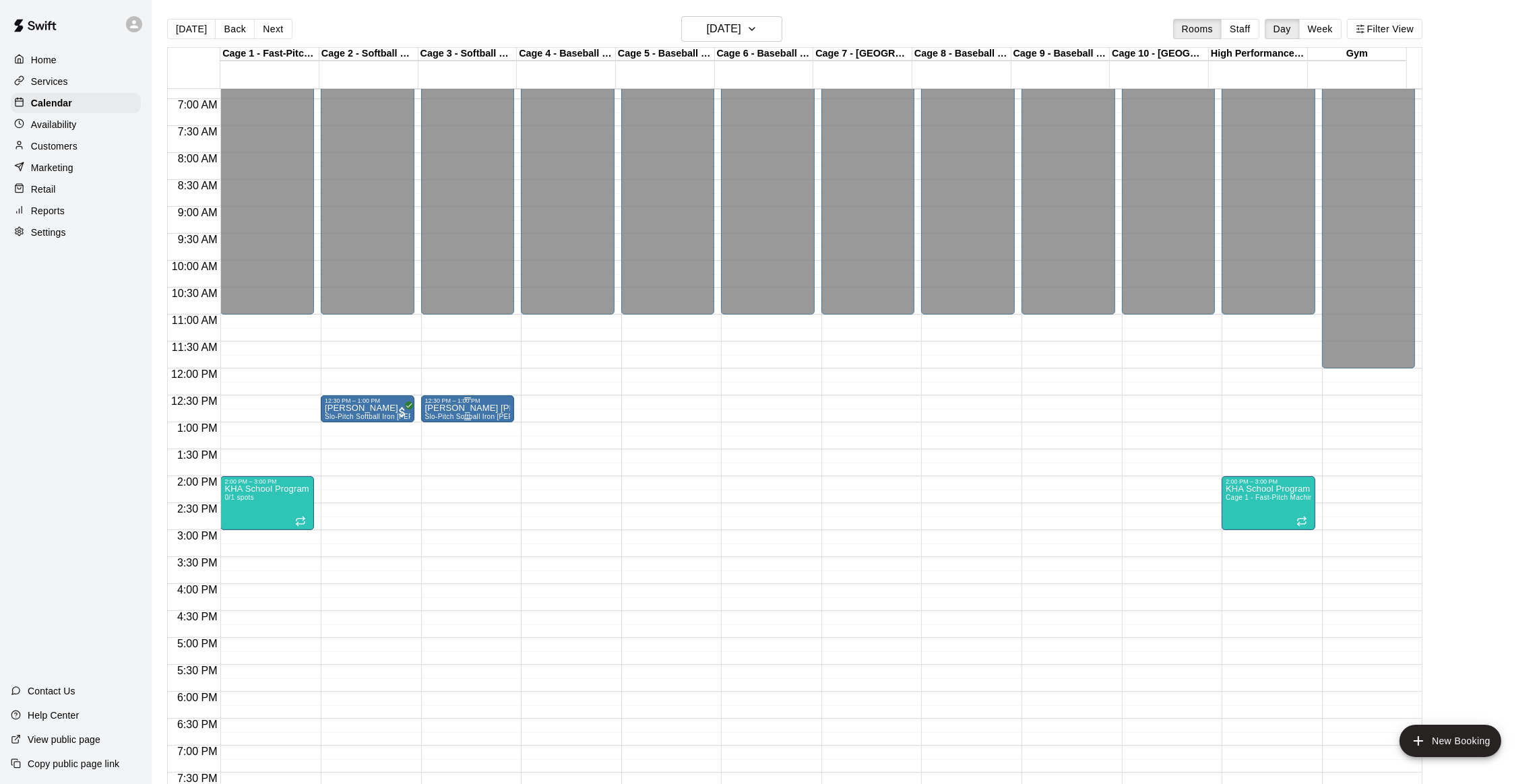
click at [477, 408] on p "[PERSON_NAME] [PHONE_NUMBER]" at bounding box center [467, 408] width 85 height 0
click at [427, 422] on button "edit" at bounding box center [438, 424] width 27 height 27
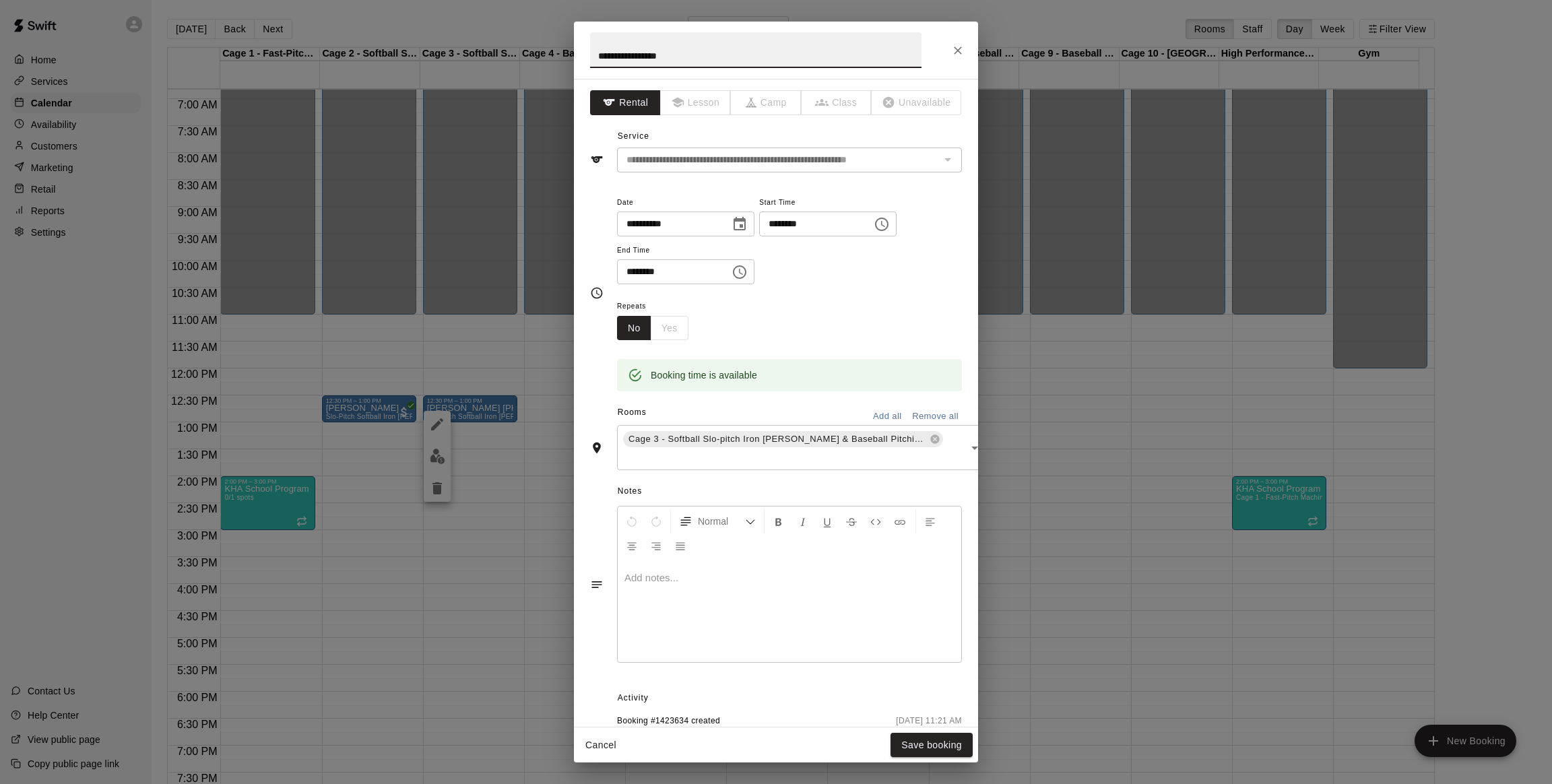
click at [662, 61] on input "**********" at bounding box center [756, 50] width 331 height 35
type input "**********"
click at [774, 740] on button "Save booking" at bounding box center [931, 746] width 82 height 25
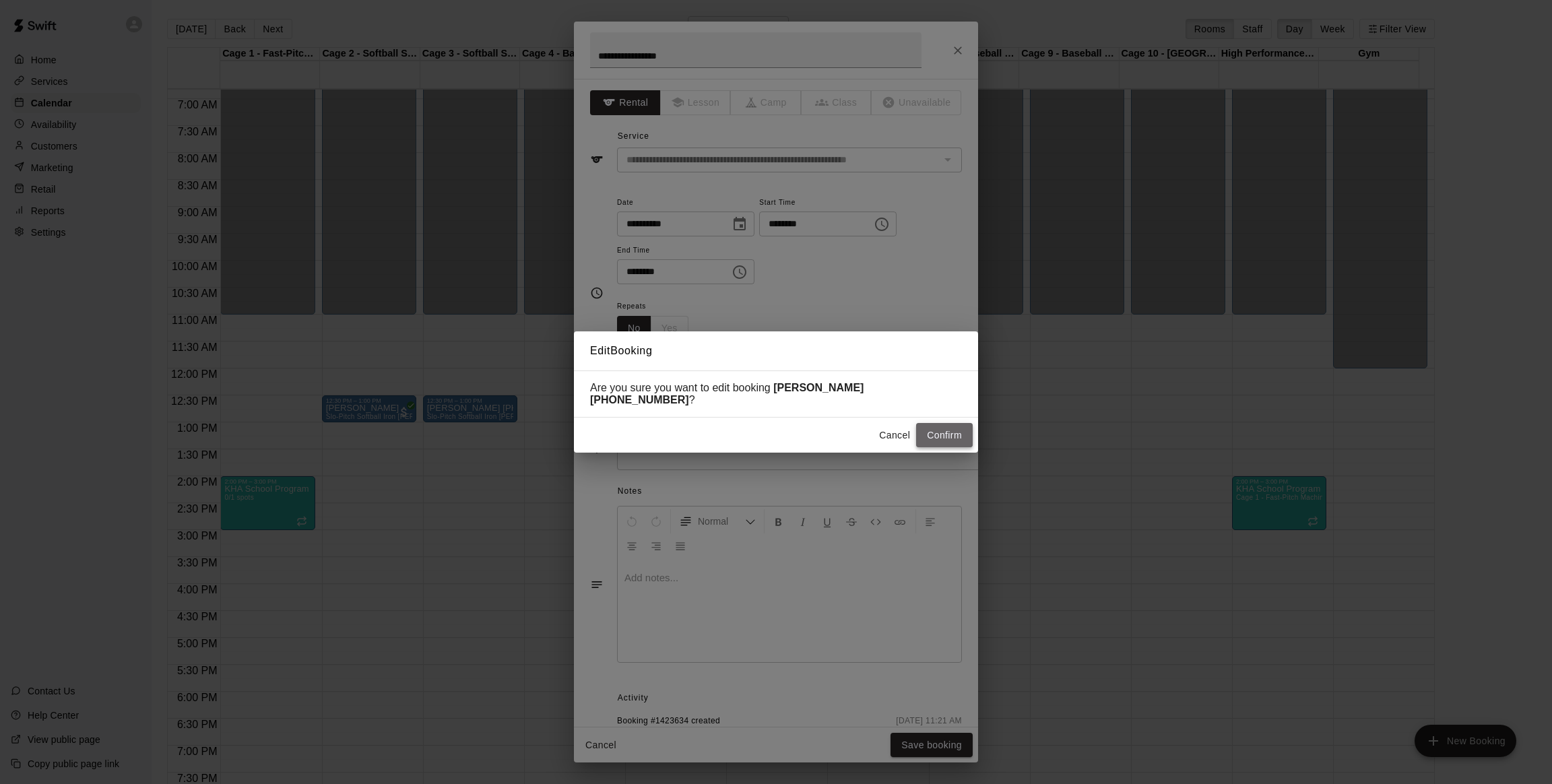
click at [774, 428] on button "Confirm" at bounding box center [945, 436] width 57 height 25
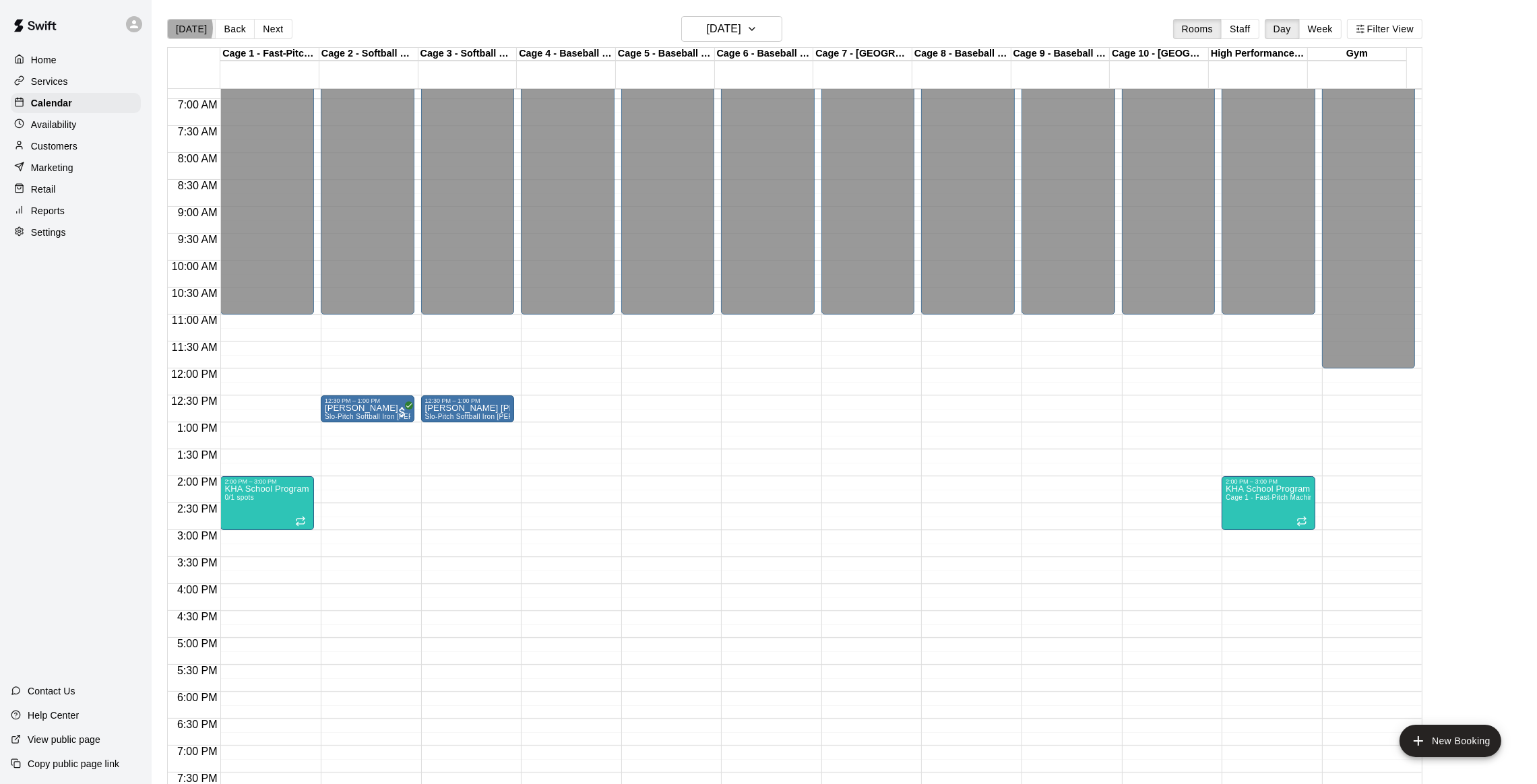
click at [179, 28] on button "[DATE]" at bounding box center [191, 29] width 48 height 20
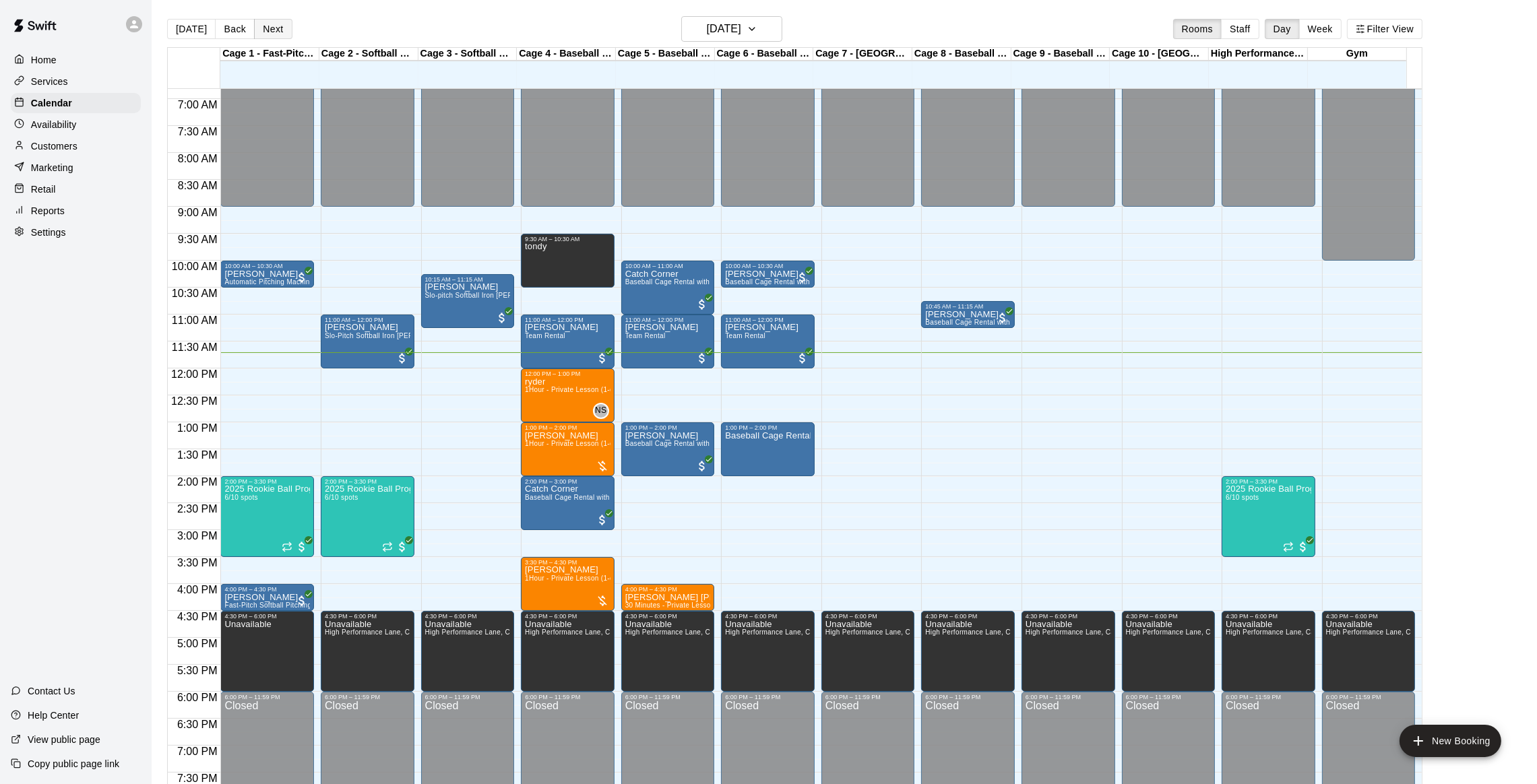
click at [270, 24] on button "Next" at bounding box center [273, 29] width 38 height 20
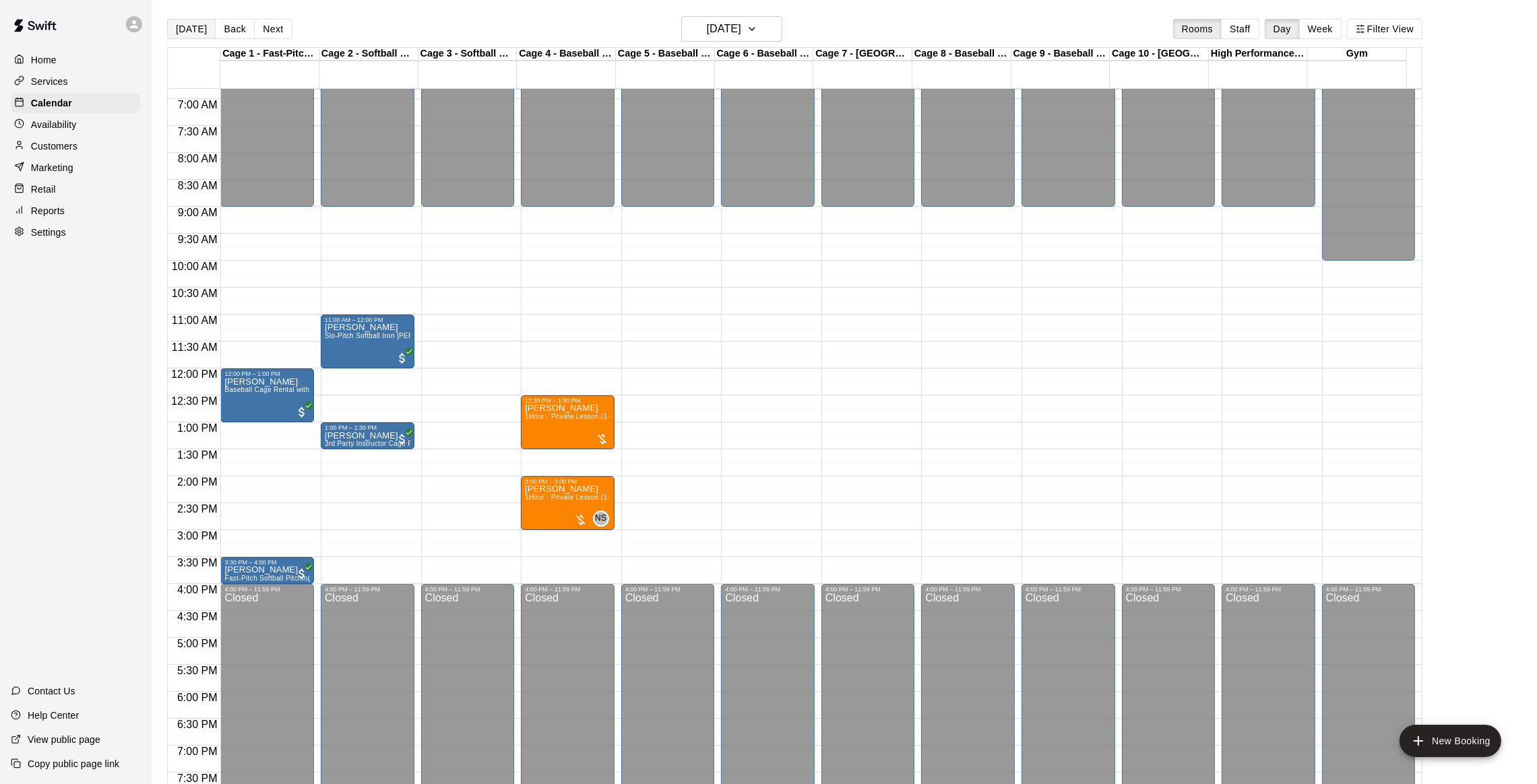
click at [185, 25] on button "[DATE]" at bounding box center [191, 29] width 48 height 20
